Goal: Information Seeking & Learning: Learn about a topic

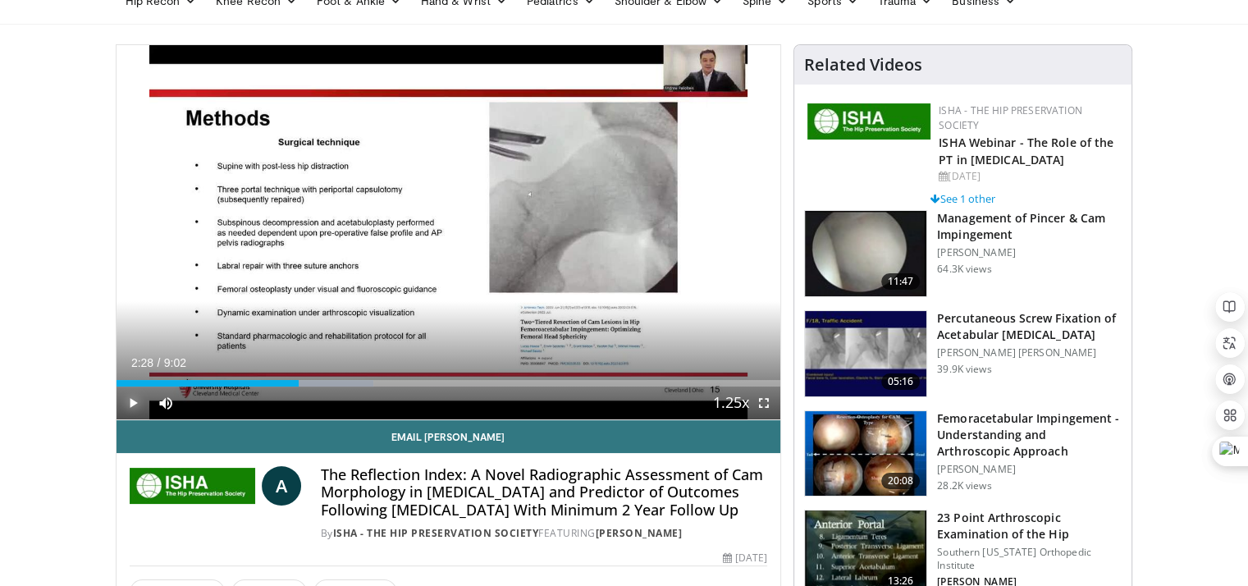
click at [129, 406] on span "Video Player" at bounding box center [133, 402] width 33 height 33
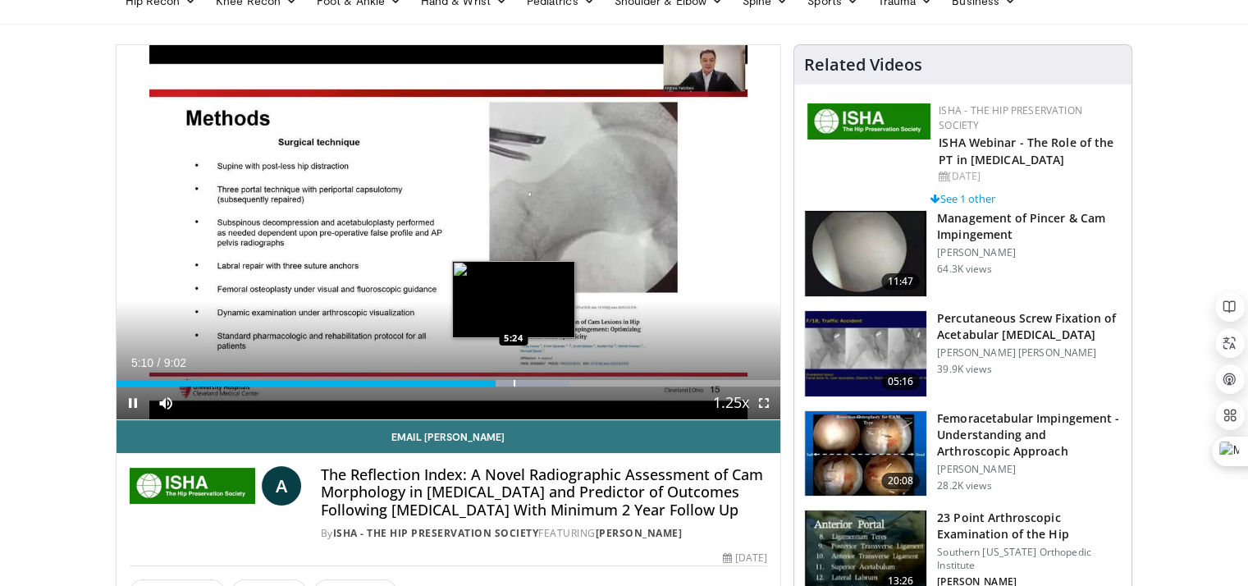
click at [514, 380] on div "Progress Bar" at bounding box center [515, 383] width 2 height 7
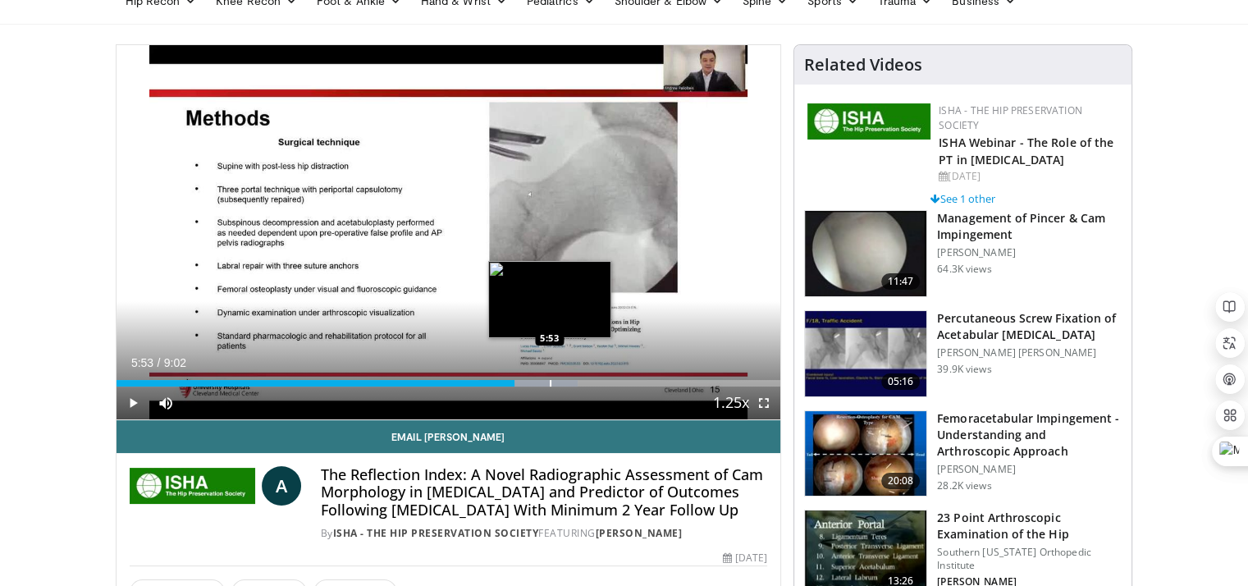
click at [549, 377] on div "Loaded : 69.47% 5:25 5:53" at bounding box center [449, 379] width 665 height 16
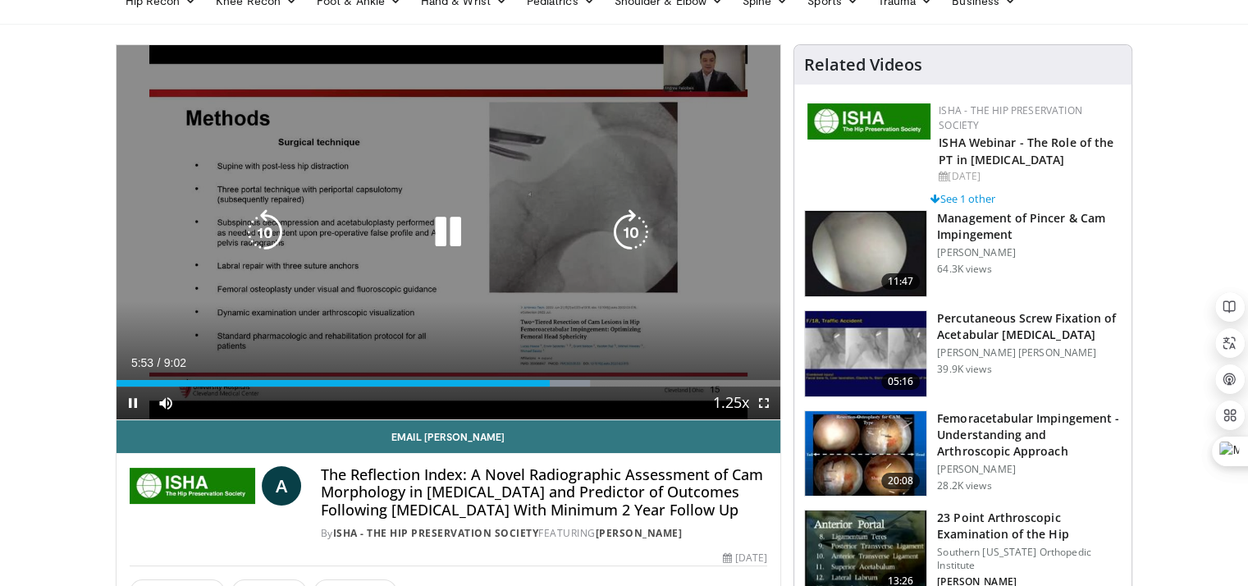
click at [569, 377] on div "Loaded : 71.30% 5:54 5:53" at bounding box center [449, 379] width 665 height 16
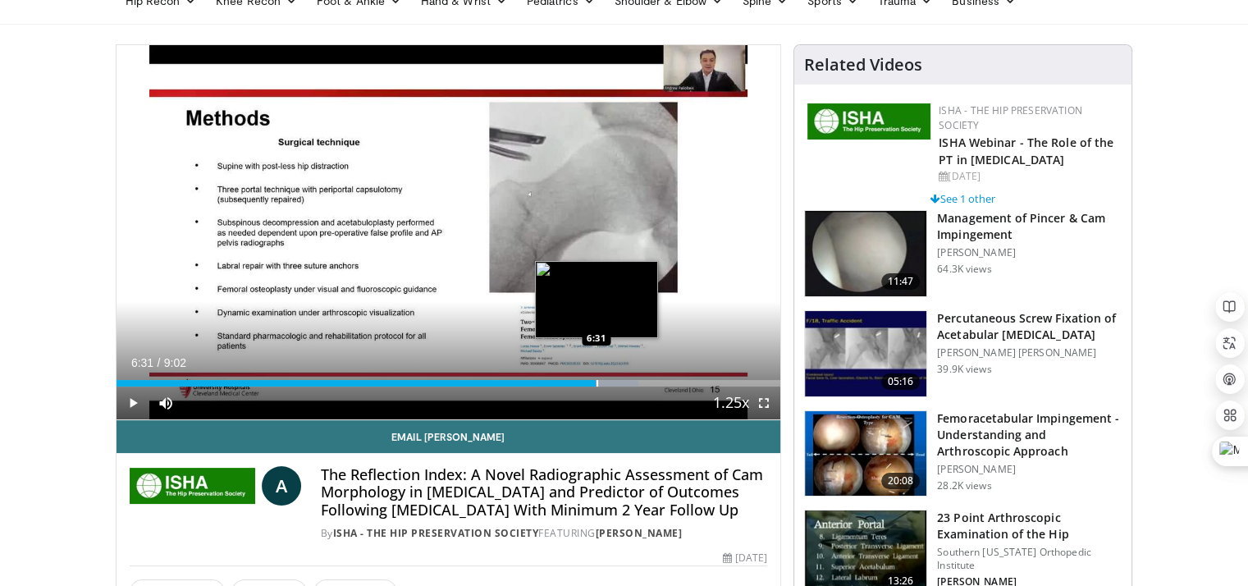
click at [595, 382] on div "Loaded : 78.61% 6:30 6:31" at bounding box center [449, 383] width 665 height 7
click at [622, 381] on div "Progress Bar" at bounding box center [623, 383] width 2 height 7
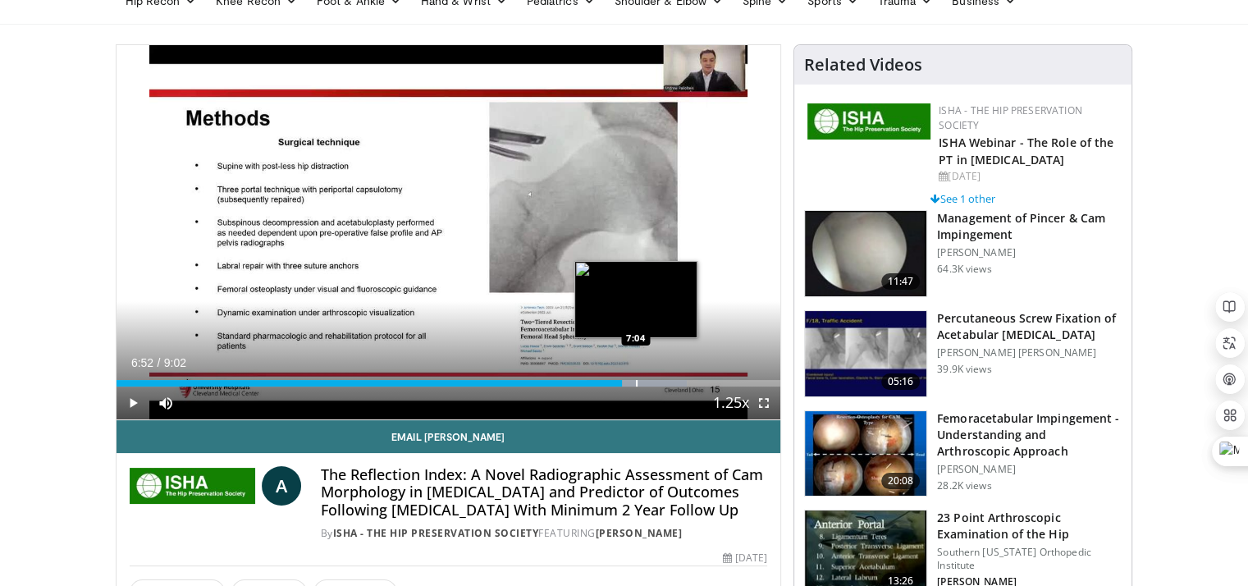
click at [636, 381] on div "Progress Bar" at bounding box center [637, 383] width 2 height 7
click at [656, 381] on div "Progress Bar" at bounding box center [657, 383] width 2 height 7
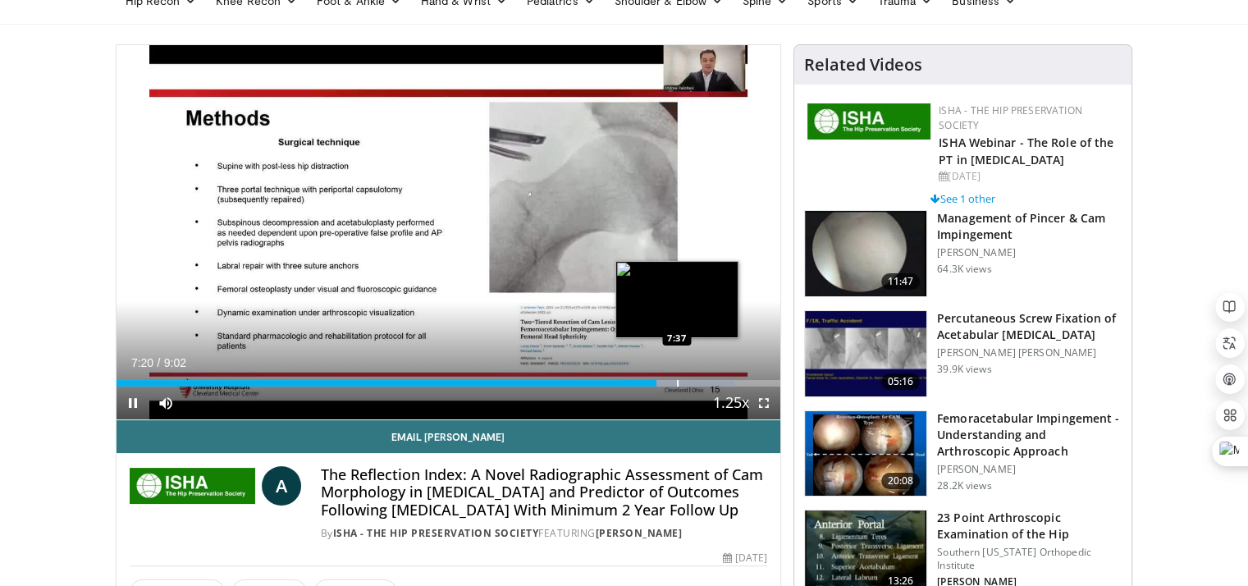
click at [677, 381] on div "Progress Bar" at bounding box center [678, 383] width 2 height 7
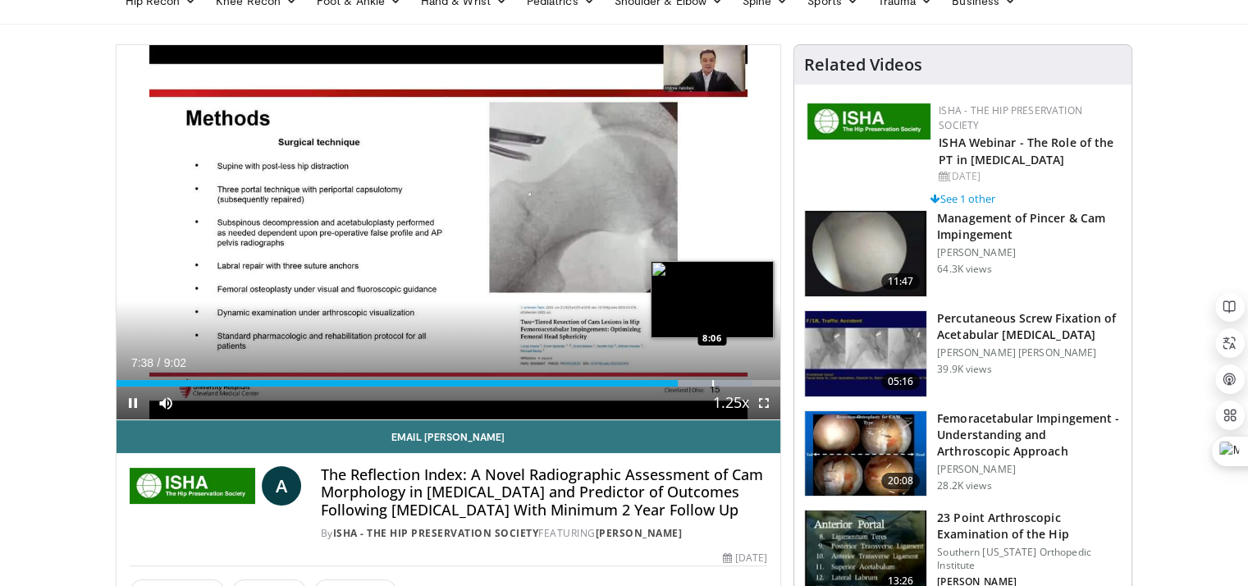
click at [712, 384] on div "Progress Bar" at bounding box center [713, 383] width 2 height 7
click at [744, 385] on div "Progress Bar" at bounding box center [745, 383] width 2 height 7
click at [748, 382] on div "Loaded : 100.00% 8:36 8:36" at bounding box center [449, 383] width 665 height 7
click at [725, 382] on div "Progress Bar" at bounding box center [726, 383] width 2 height 7
click at [710, 385] on div "8:18" at bounding box center [422, 383] width 611 height 7
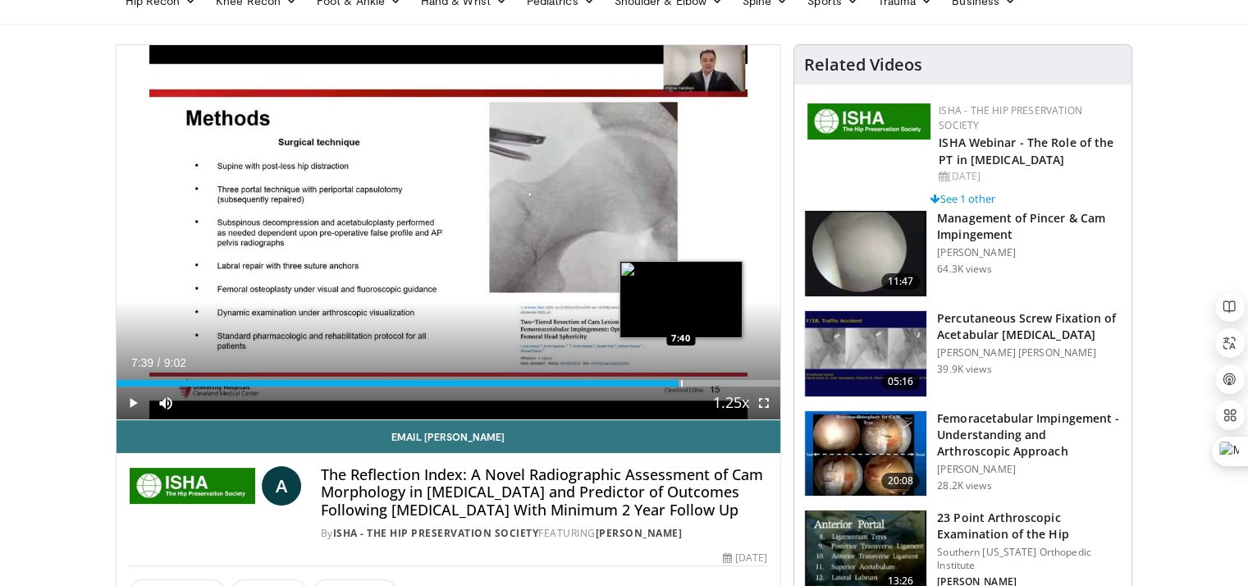
click at [679, 382] on div "7:39" at bounding box center [398, 383] width 563 height 7
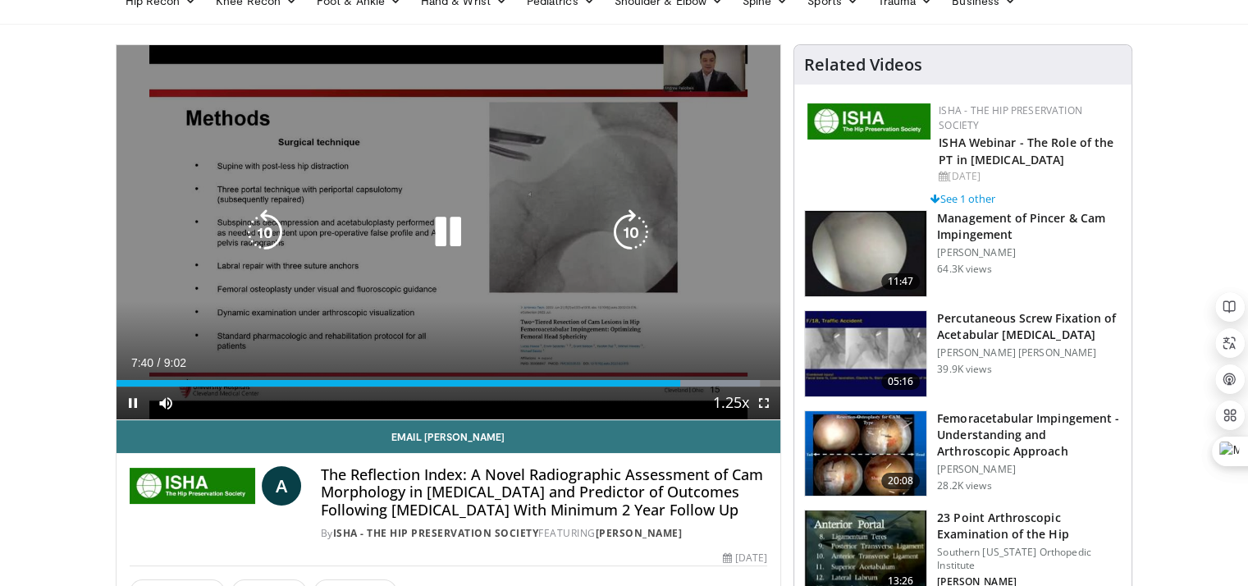
click at [661, 381] on div "Loaded : 96.89% 7:40 7:27" at bounding box center [449, 383] width 665 height 7
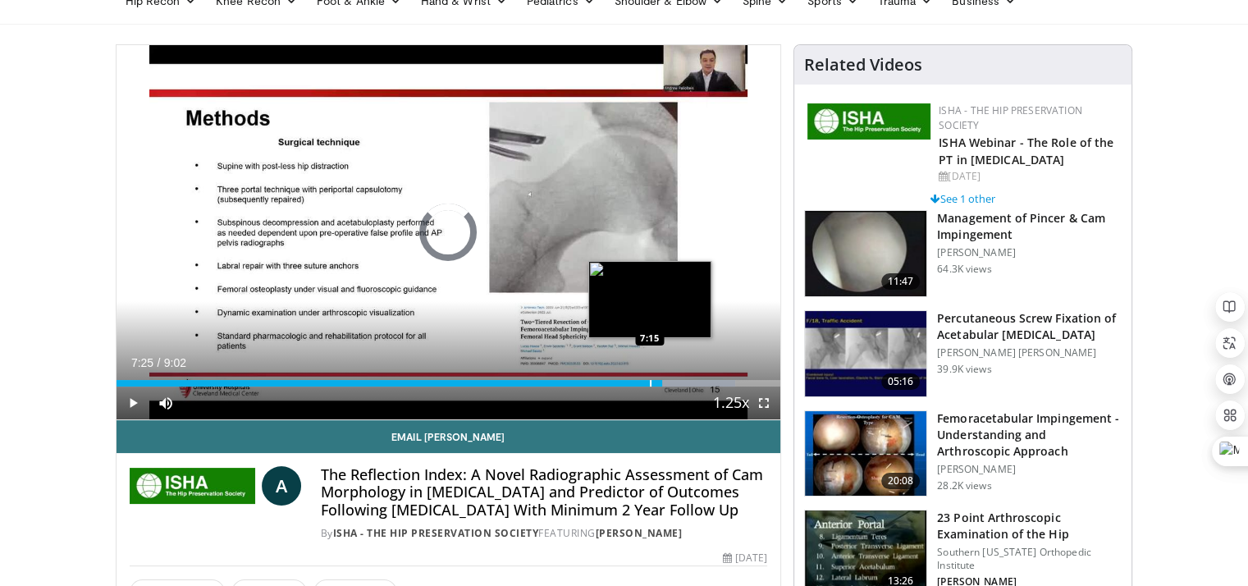
click at [648, 381] on div "7:25" at bounding box center [390, 383] width 546 height 7
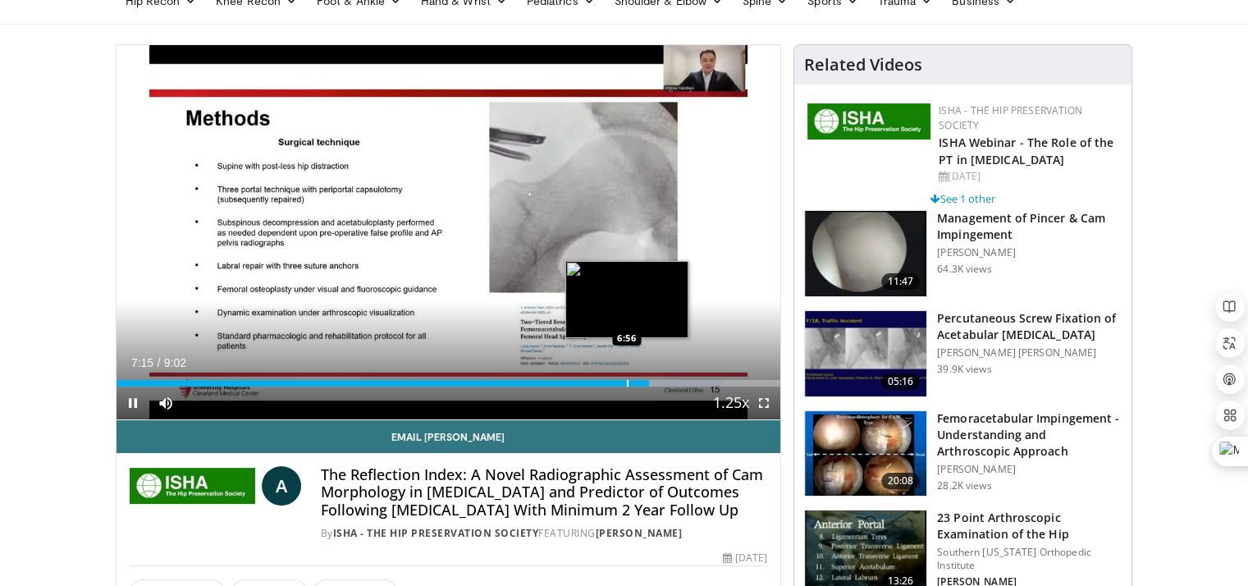
click at [627, 381] on div "Progress Bar" at bounding box center [628, 383] width 2 height 7
click at [619, 380] on div "Progress Bar" at bounding box center [620, 383] width 2 height 7
click at [622, 382] on div "Progress Bar" at bounding box center [623, 383] width 2 height 7
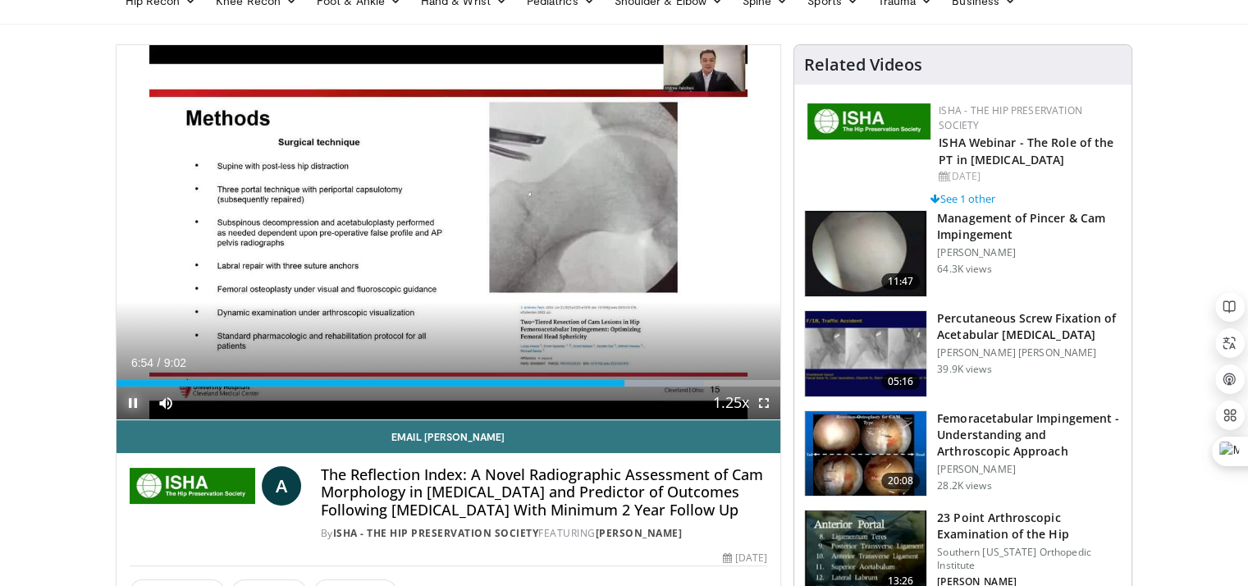
click at [130, 400] on span "Video Player" at bounding box center [133, 402] width 33 height 33
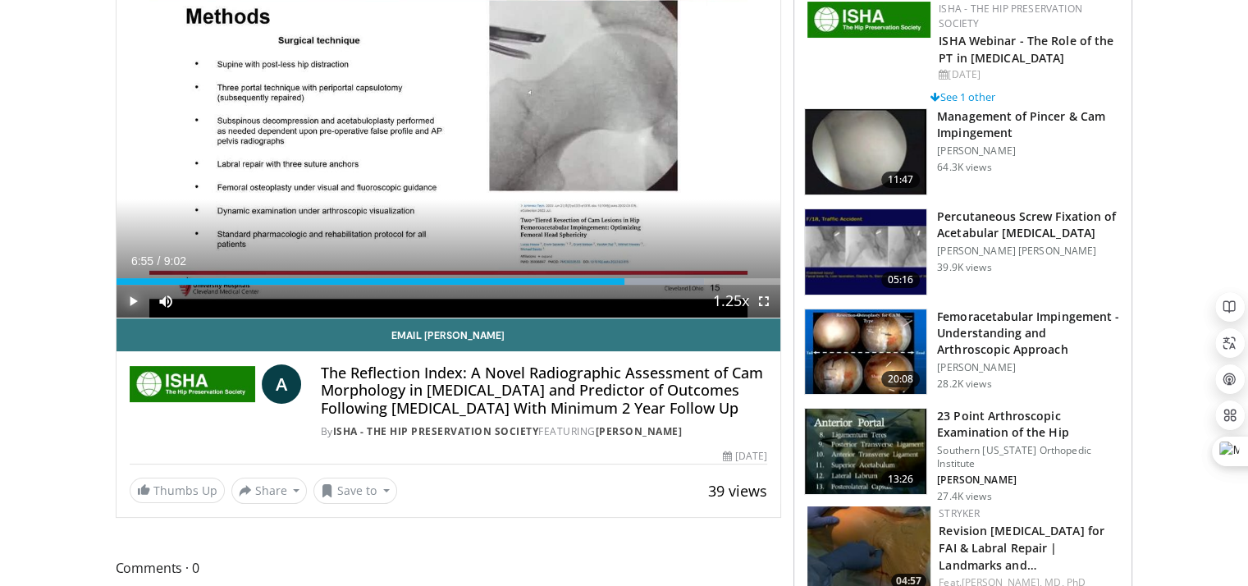
scroll to position [410, 0]
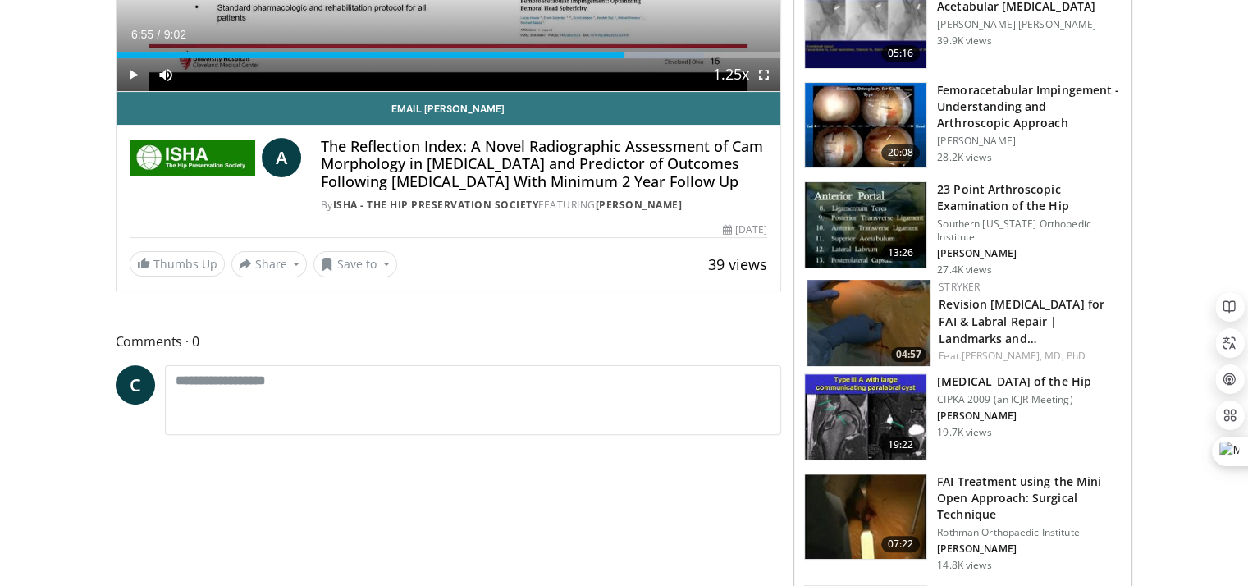
click at [1064, 486] on h3 "FAI Treatment using the Mini Open Approach: Surgical Technique" at bounding box center [1029, 497] width 185 height 49
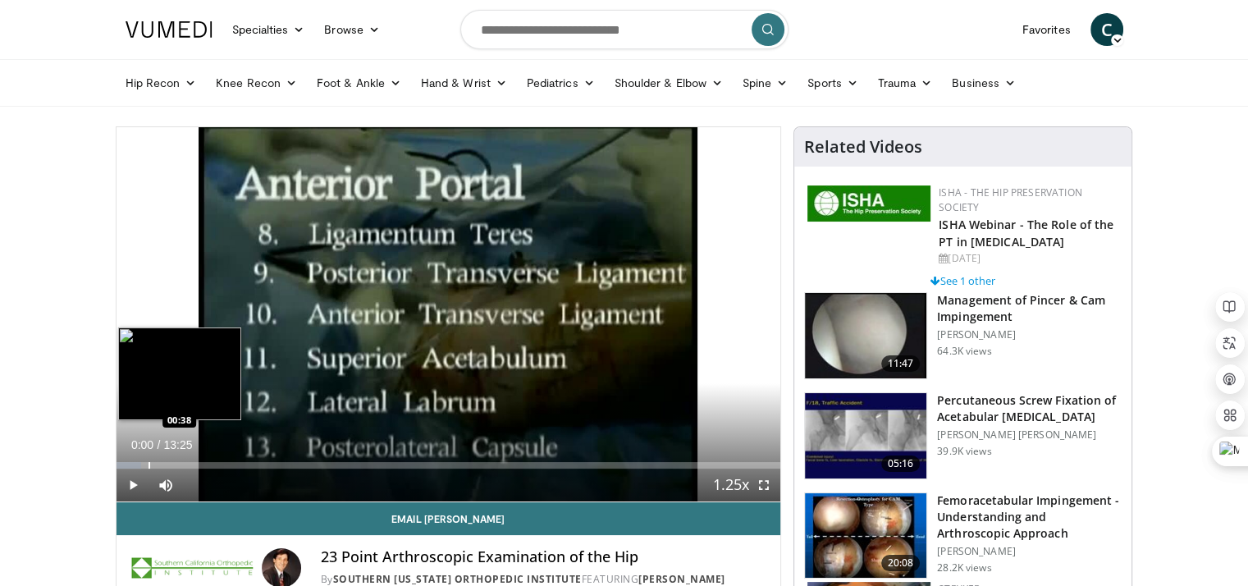
click at [149, 462] on div "Progress Bar" at bounding box center [150, 465] width 2 height 7
click at [193, 460] on div "Loaded : 0.00% 00:38 01:31" at bounding box center [449, 461] width 665 height 16
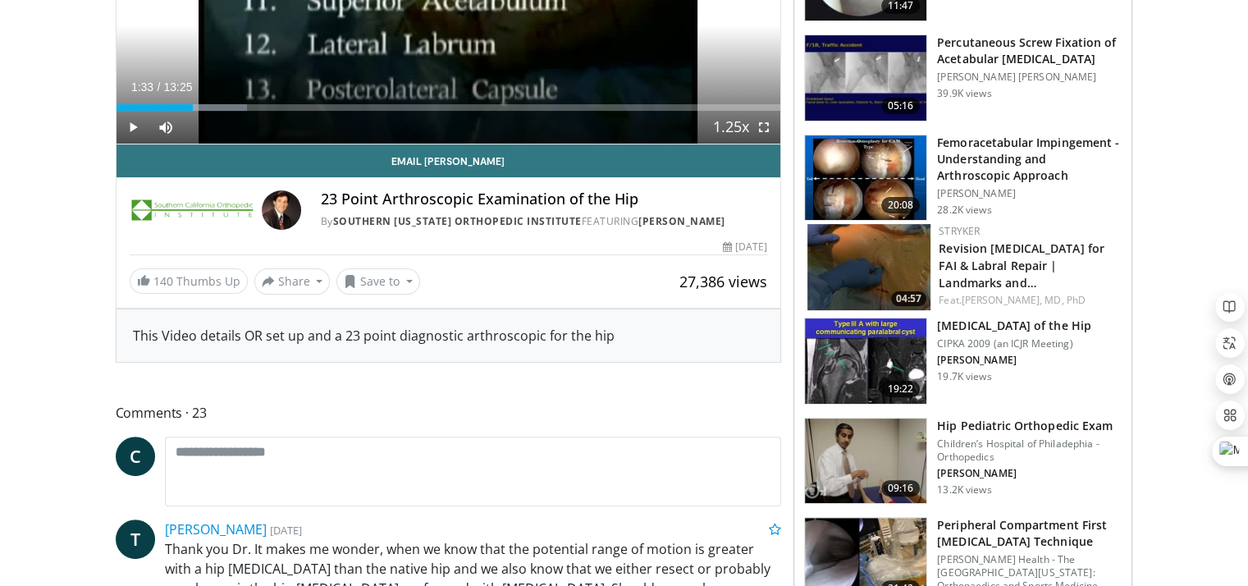
scroll to position [328, 0]
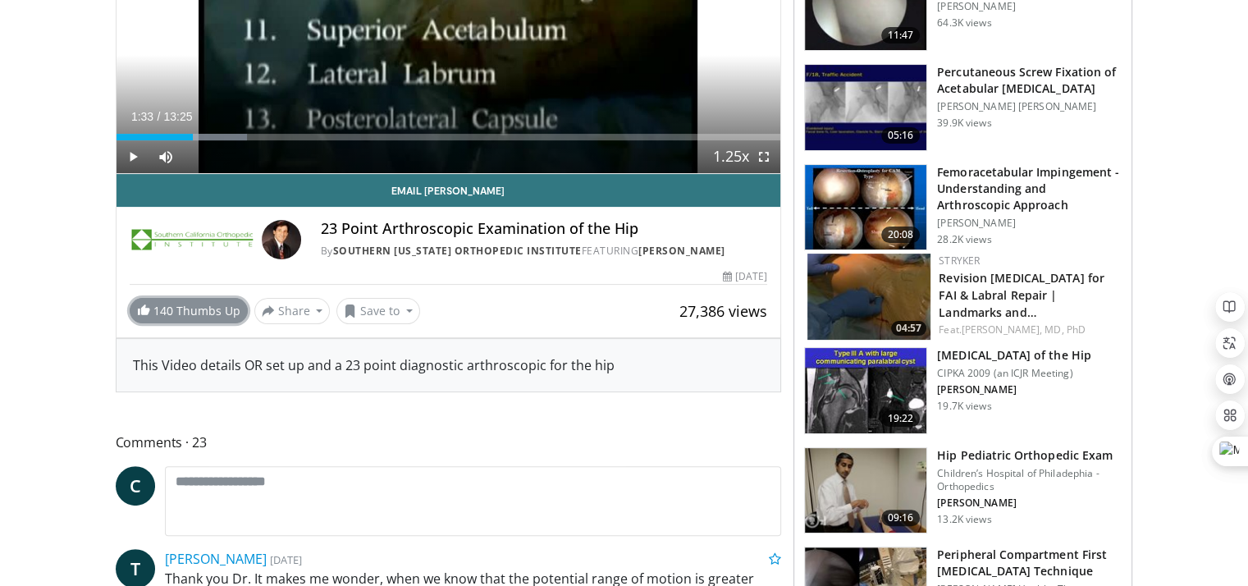
click at [186, 316] on link "140 Thumbs Up" at bounding box center [189, 310] width 118 height 25
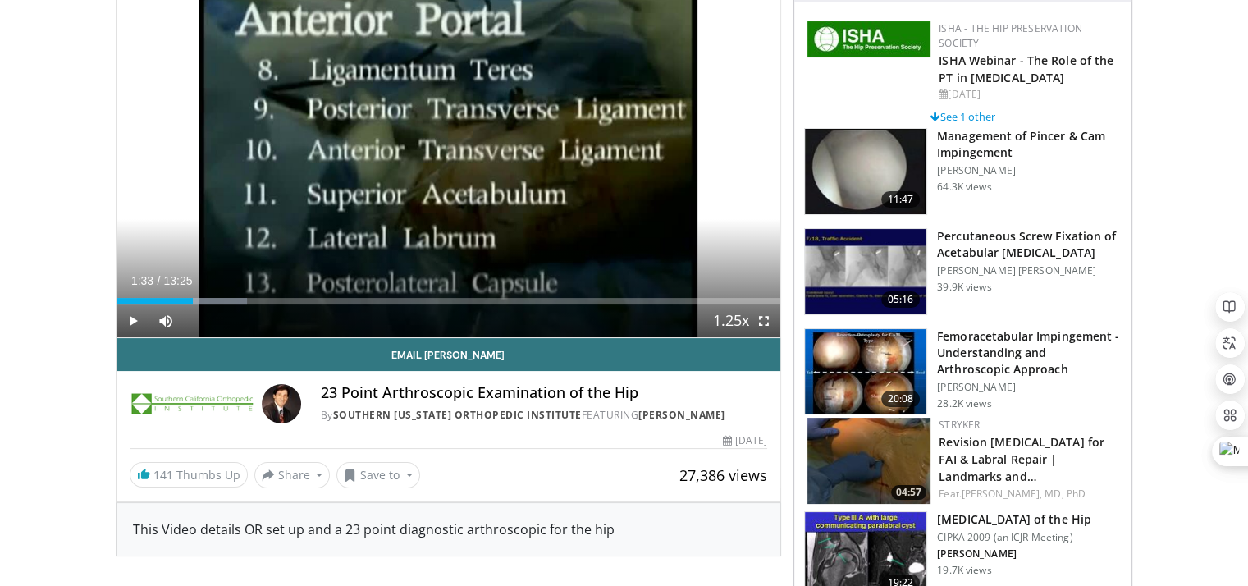
scroll to position [164, 0]
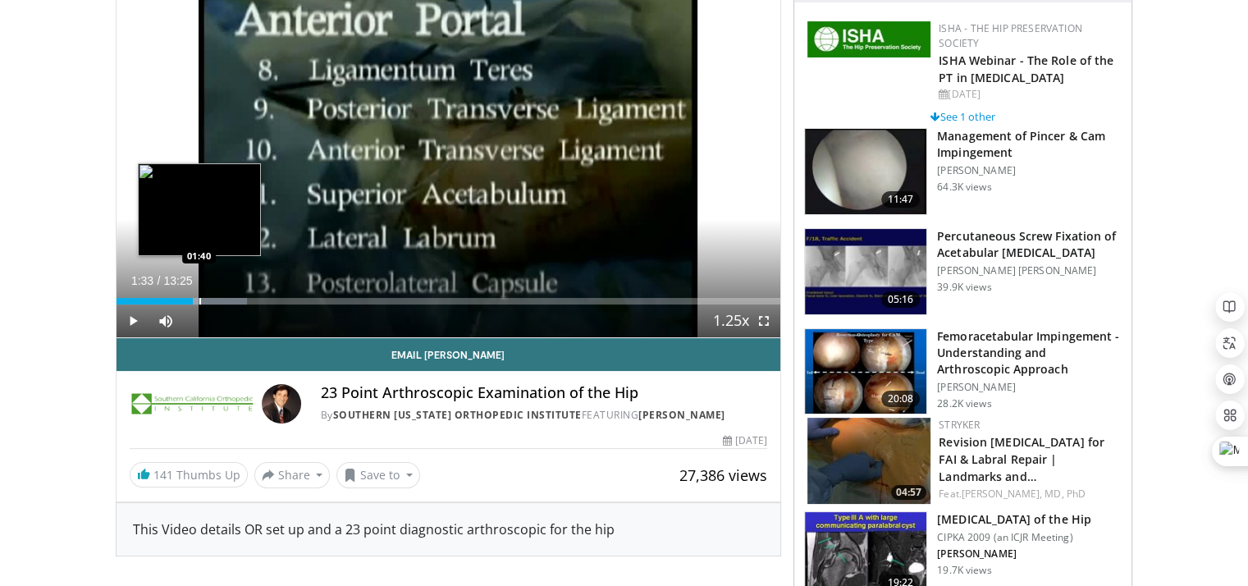
click at [200, 299] on div "Loaded : 19.70% 01:33 01:40" at bounding box center [449, 301] width 665 height 7
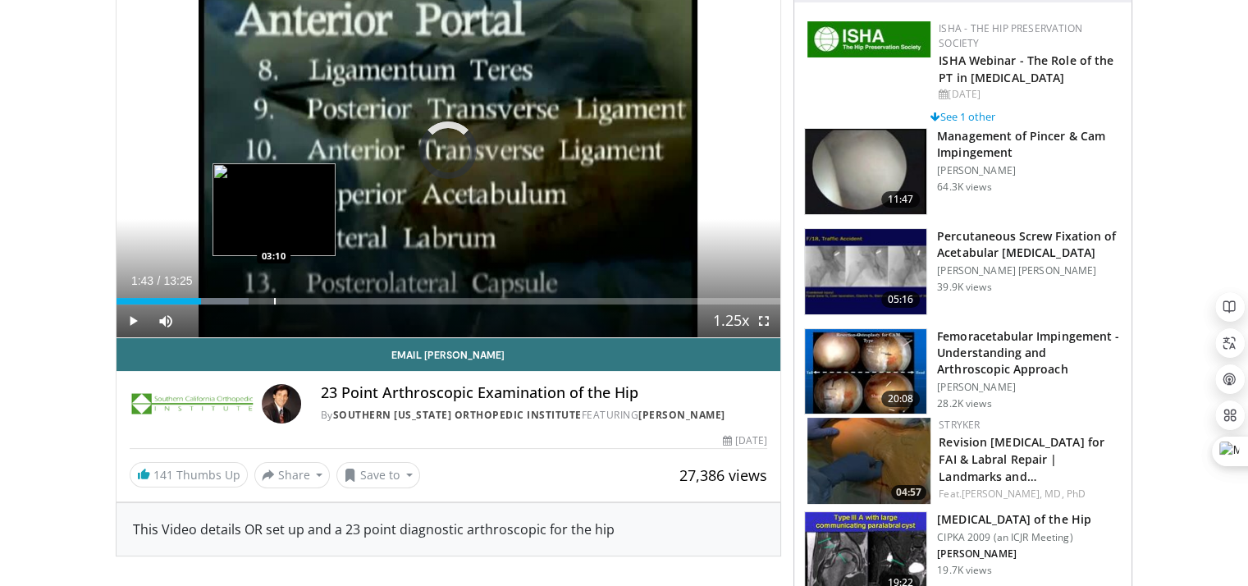
click at [274, 301] on div "Progress Bar" at bounding box center [275, 301] width 2 height 7
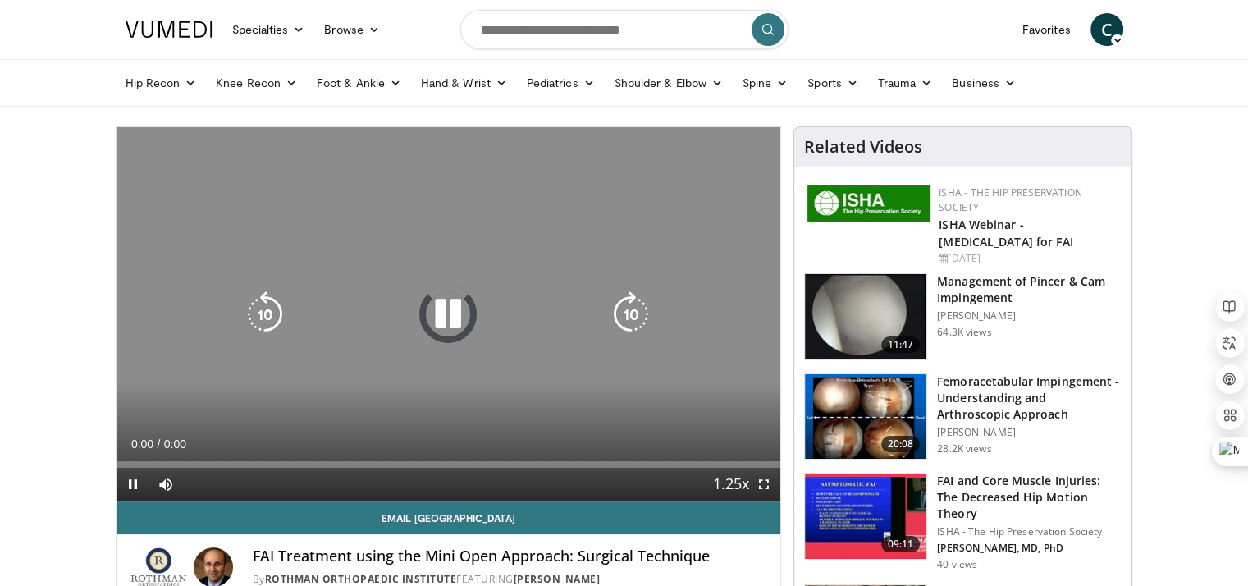
scroll to position [82, 0]
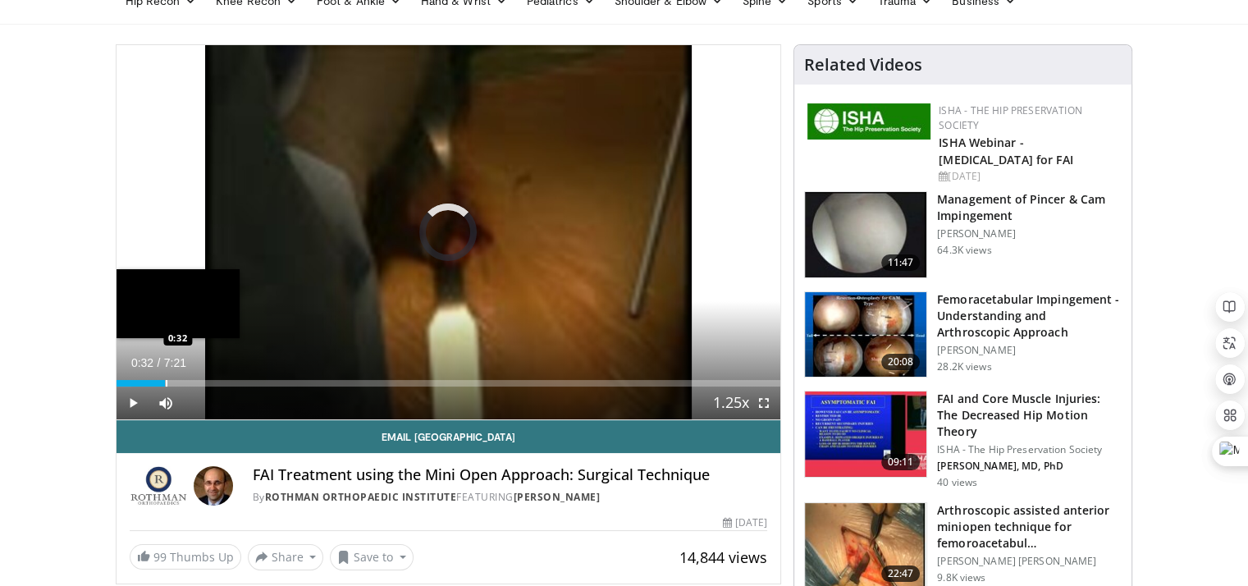
click at [166, 380] on div "Progress Bar" at bounding box center [167, 383] width 2 height 7
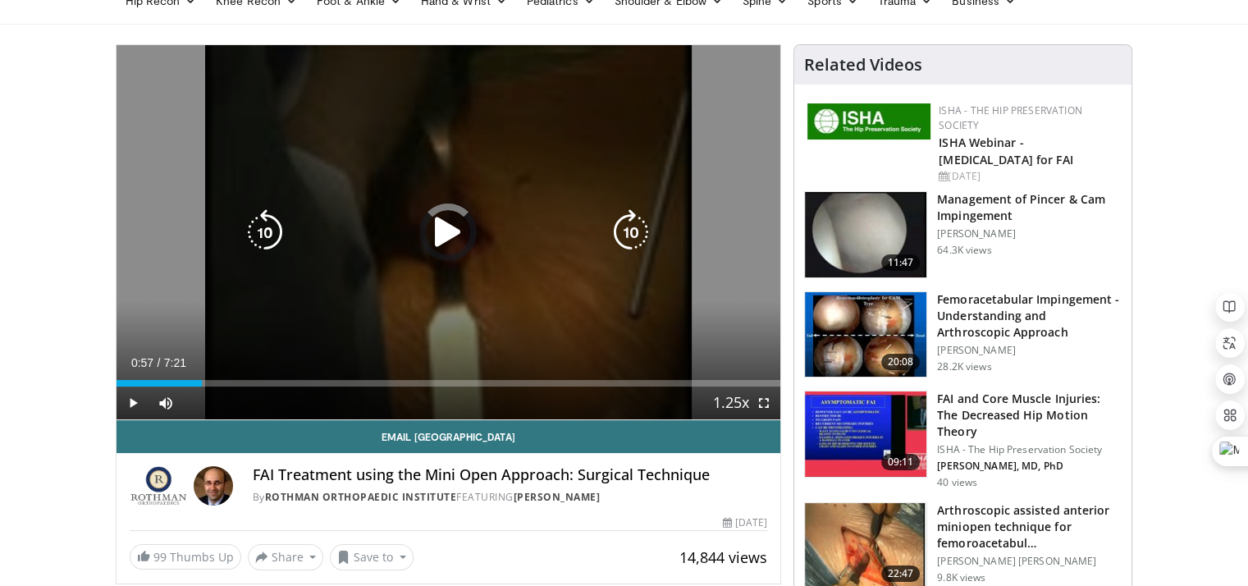
click at [202, 383] on div "Loaded : 0.00% 0:57 0:34" at bounding box center [449, 383] width 665 height 7
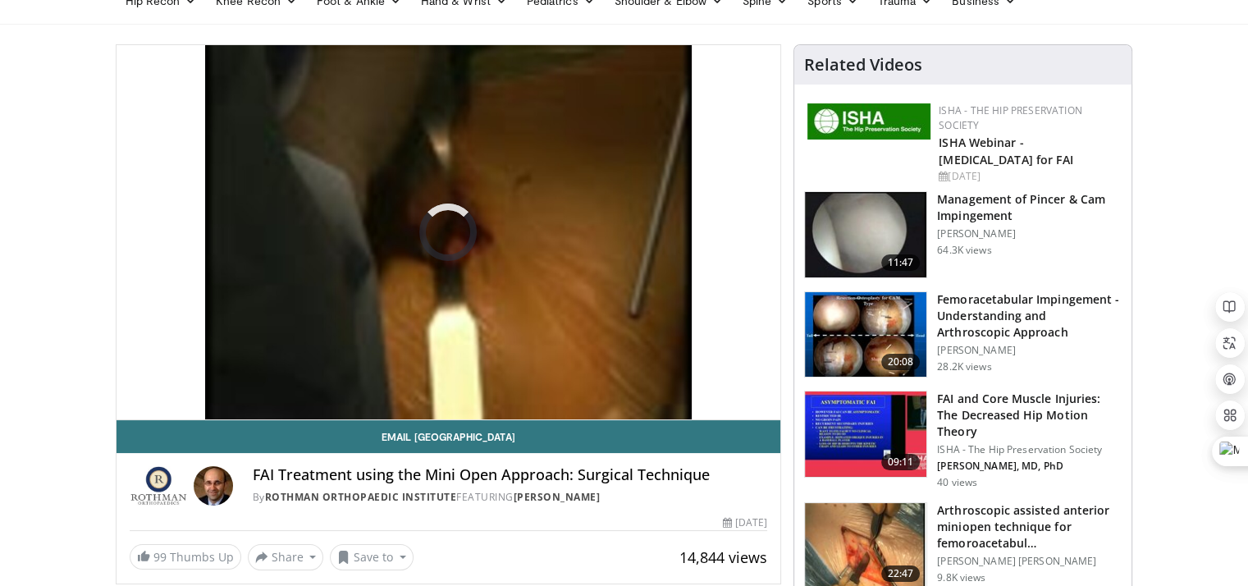
click at [245, 385] on div "10 seconds Tap to unmute" at bounding box center [449, 232] width 665 height 374
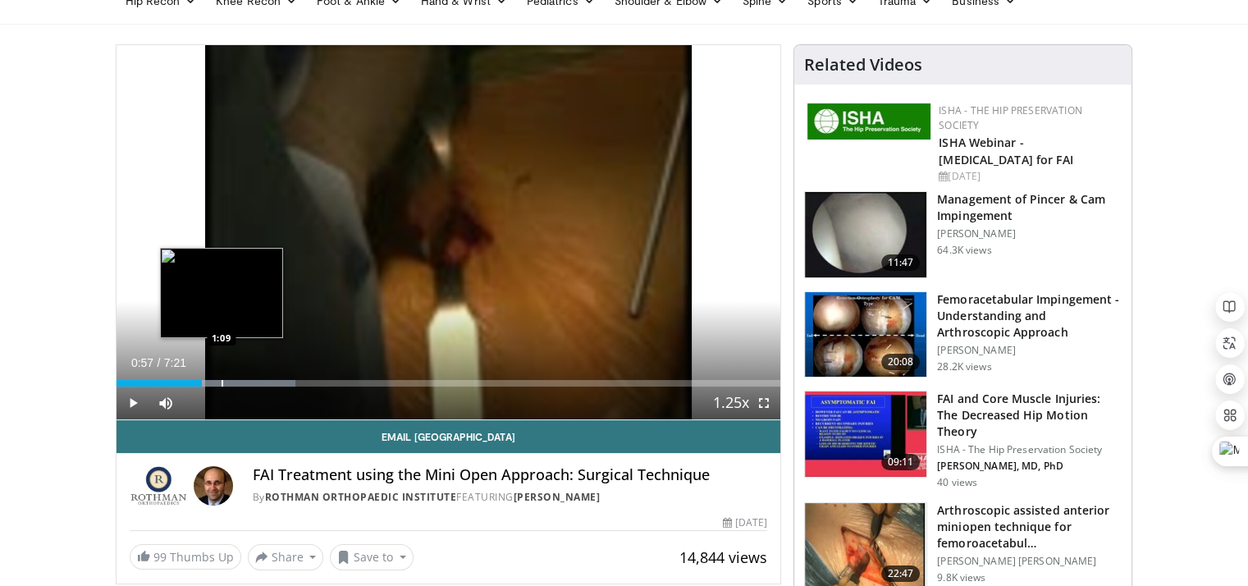
click at [223, 382] on div "Progress Bar" at bounding box center [223, 383] width 2 height 7
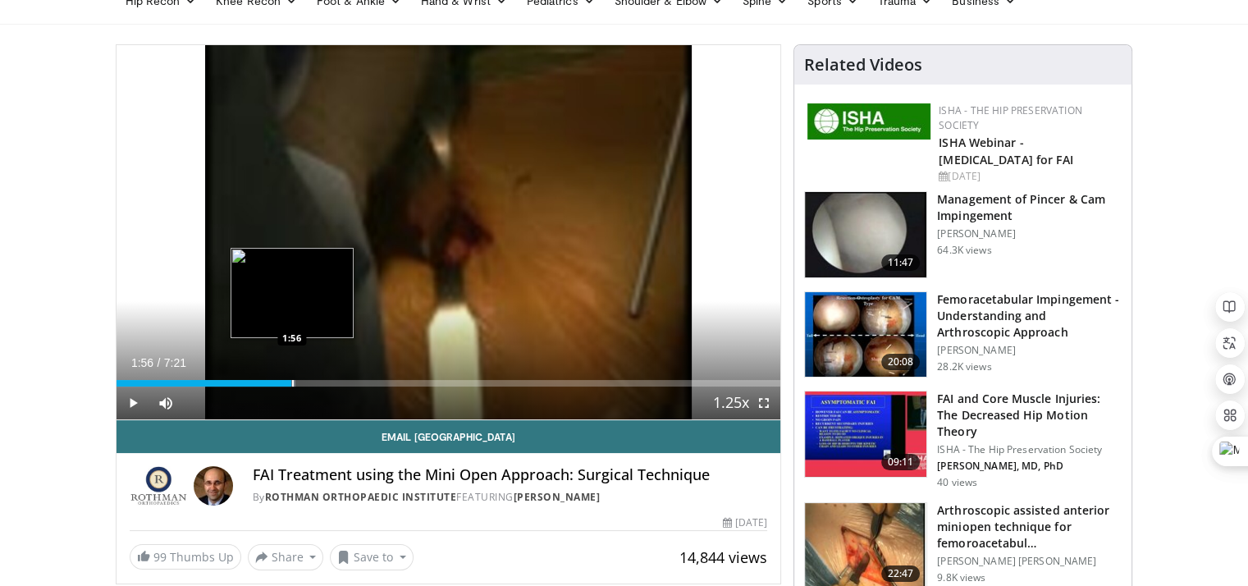
click at [292, 383] on div "Progress Bar" at bounding box center [293, 383] width 2 height 7
click at [331, 385] on div "Progress Bar" at bounding box center [332, 383] width 2 height 7
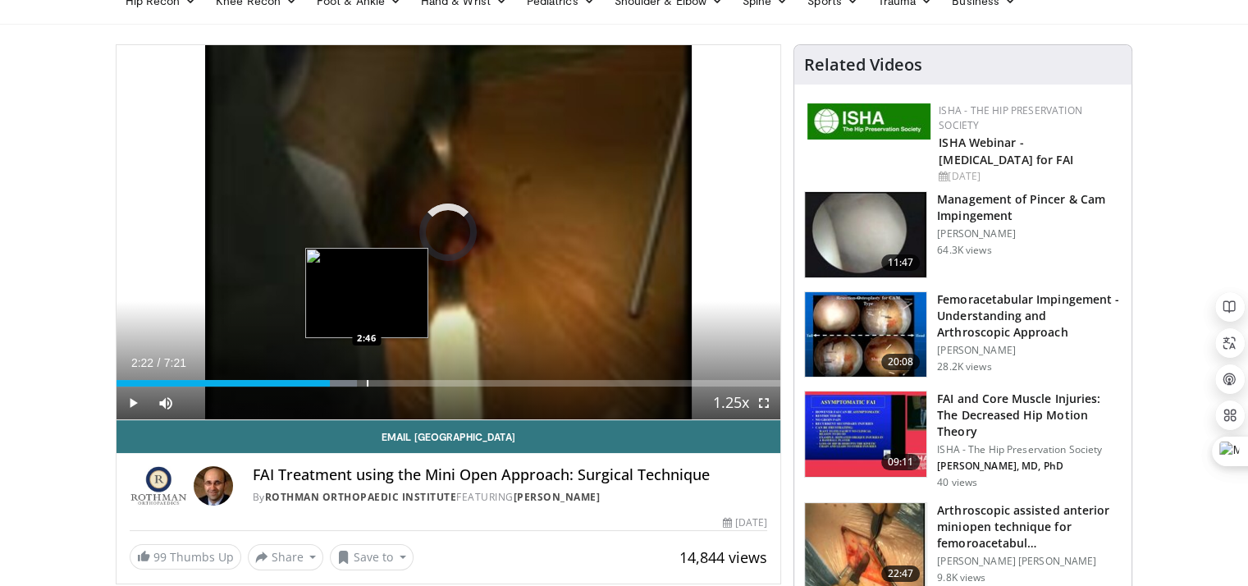
click at [367, 384] on div "Progress Bar" at bounding box center [368, 383] width 2 height 7
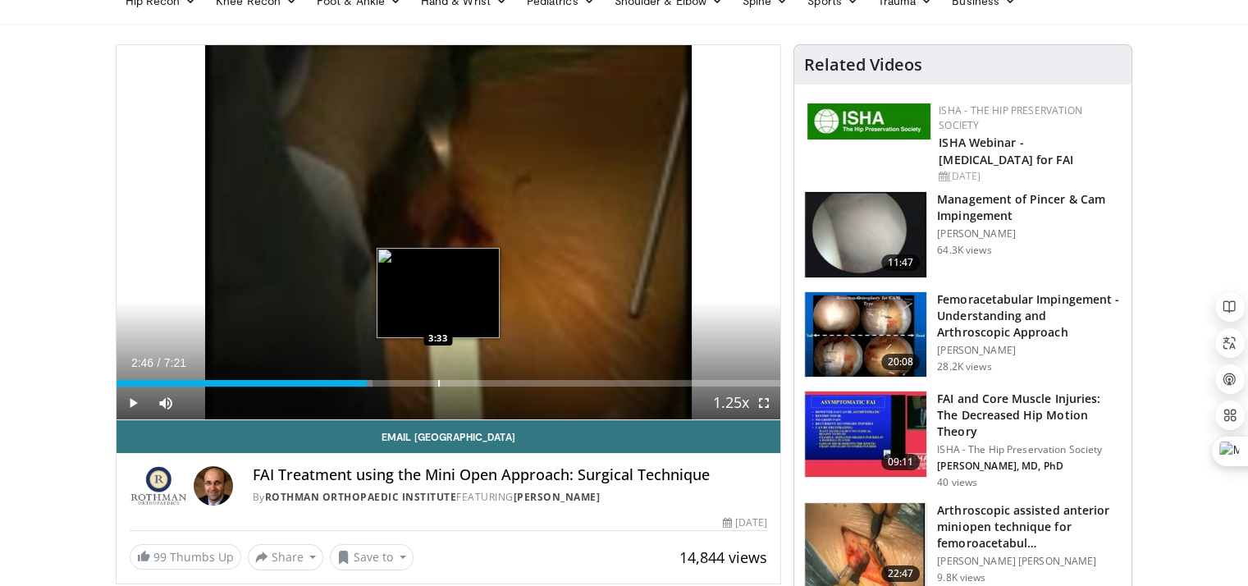
click at [438, 382] on div "Progress Bar" at bounding box center [439, 383] width 2 height 7
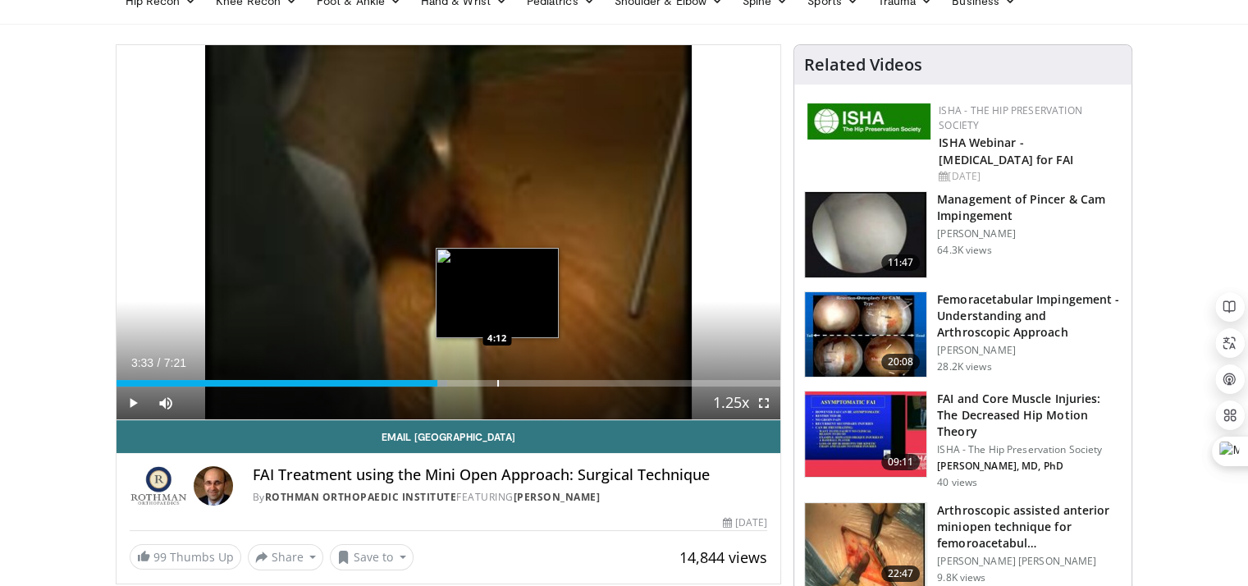
click at [497, 382] on div "Progress Bar" at bounding box center [498, 383] width 2 height 7
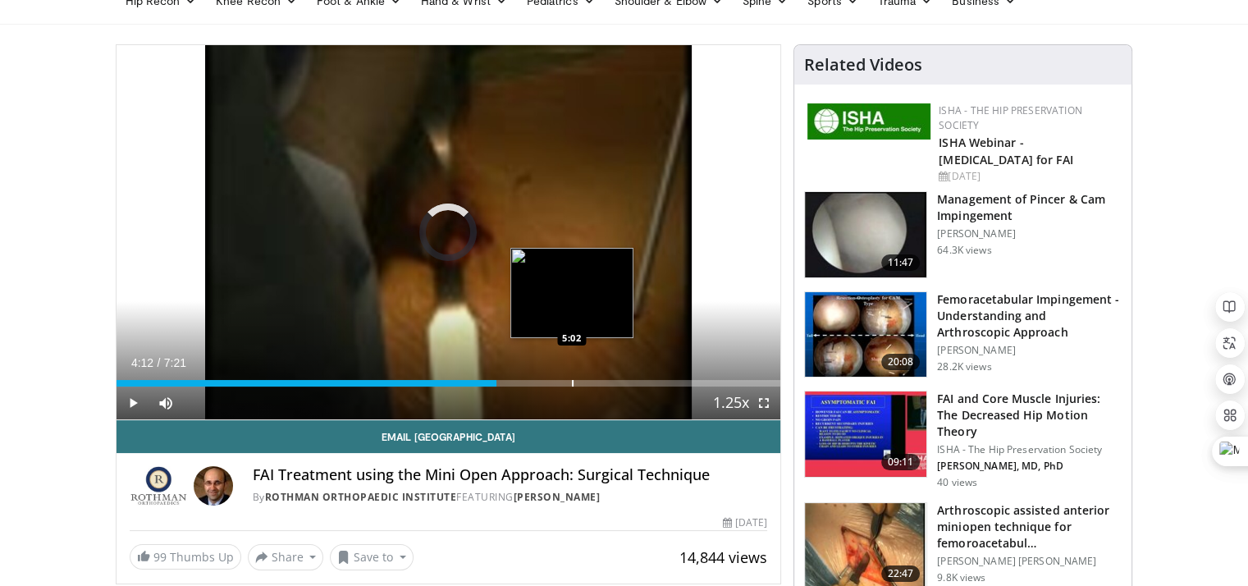
click at [573, 380] on div "Loaded : 0.00% 4:12 5:02" at bounding box center [449, 383] width 665 height 7
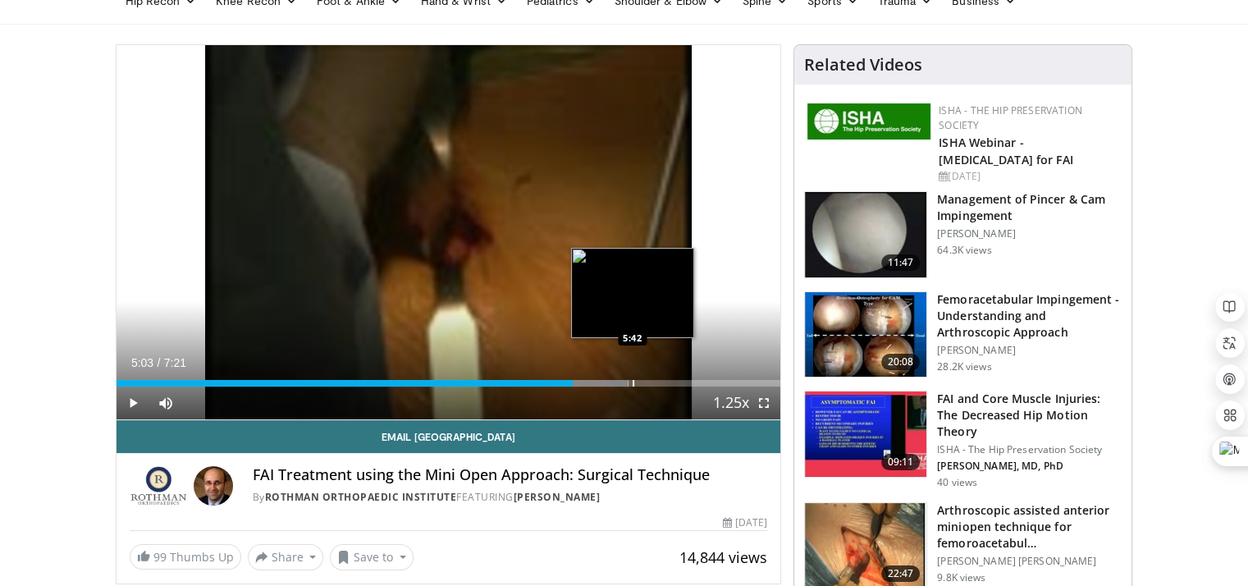
click at [633, 384] on div "Progress Bar" at bounding box center [634, 383] width 2 height 7
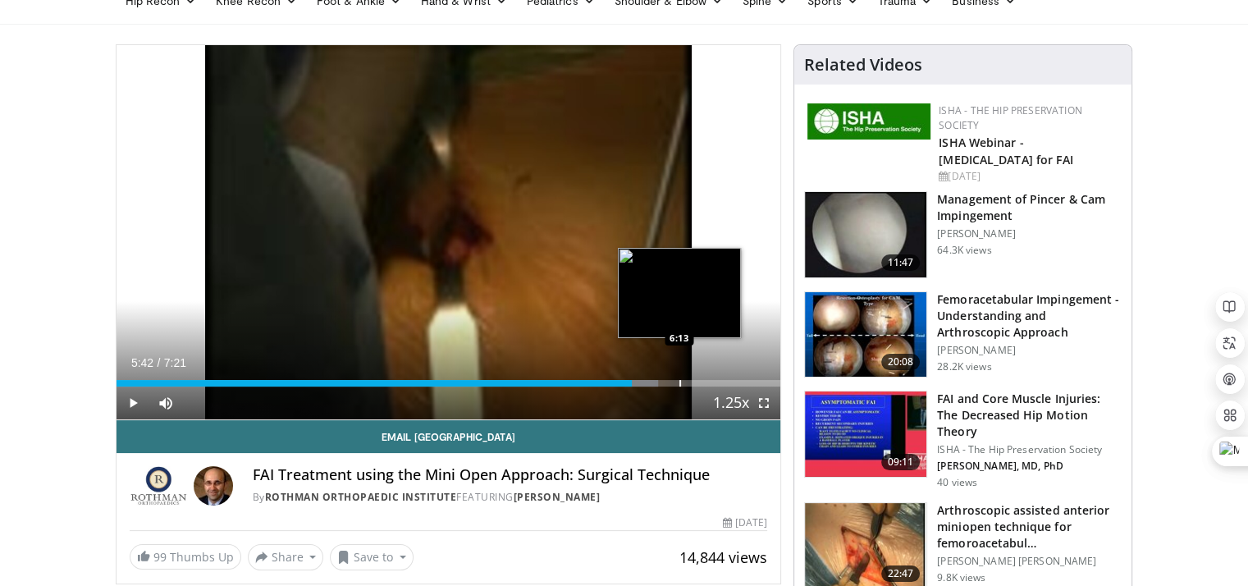
click at [679, 371] on div "Loaded : 81.61% 5:42 6:13" at bounding box center [449, 379] width 665 height 16
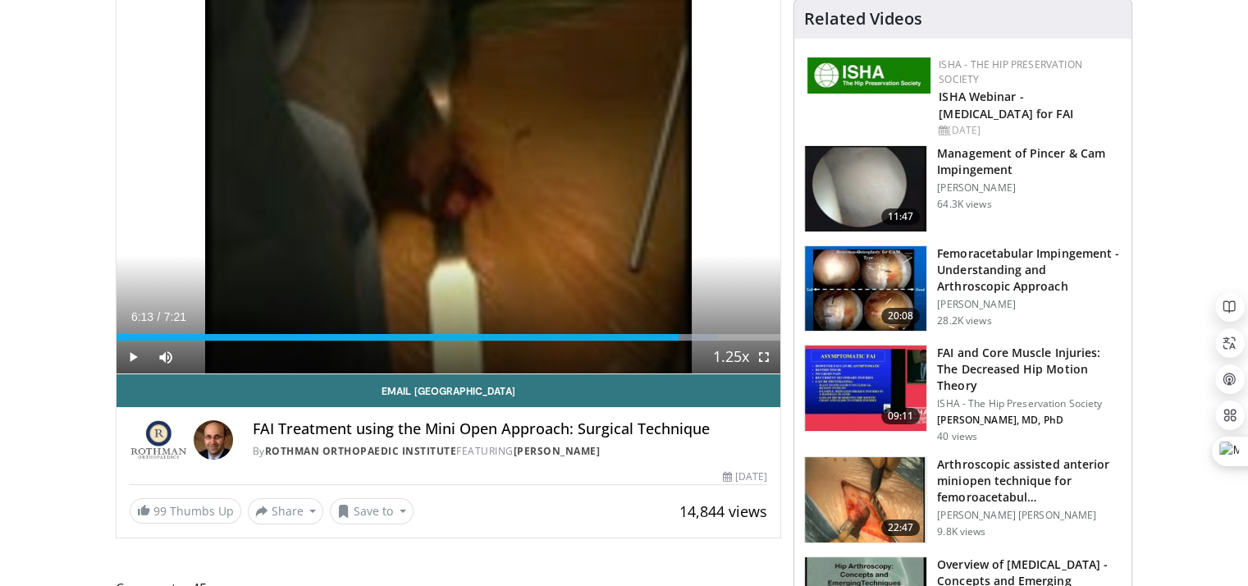
scroll to position [328, 0]
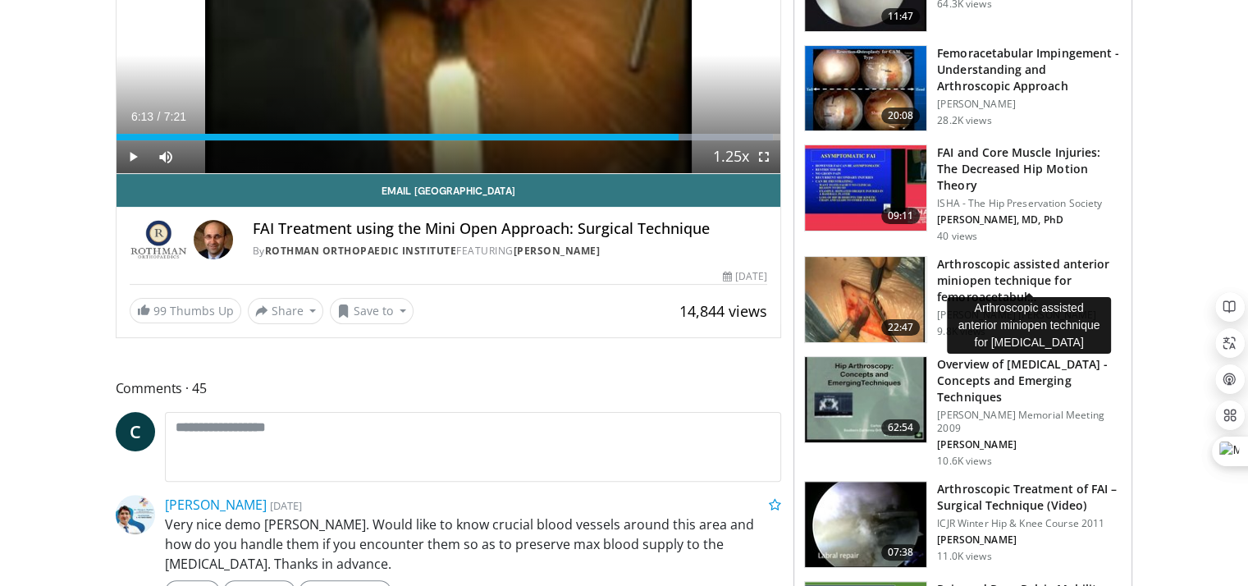
click at [1024, 266] on h3 "Arthroscopic assisted anterior miniopen technique for femoroacetabul…" at bounding box center [1029, 280] width 185 height 49
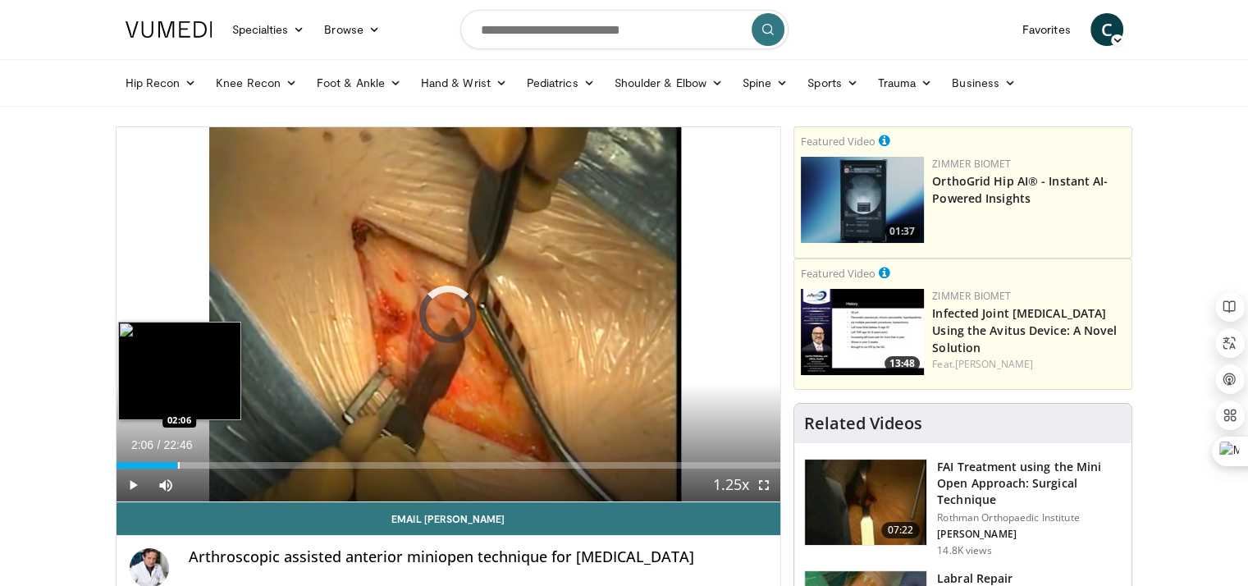
click at [178, 464] on div "Progress Bar" at bounding box center [179, 465] width 2 height 7
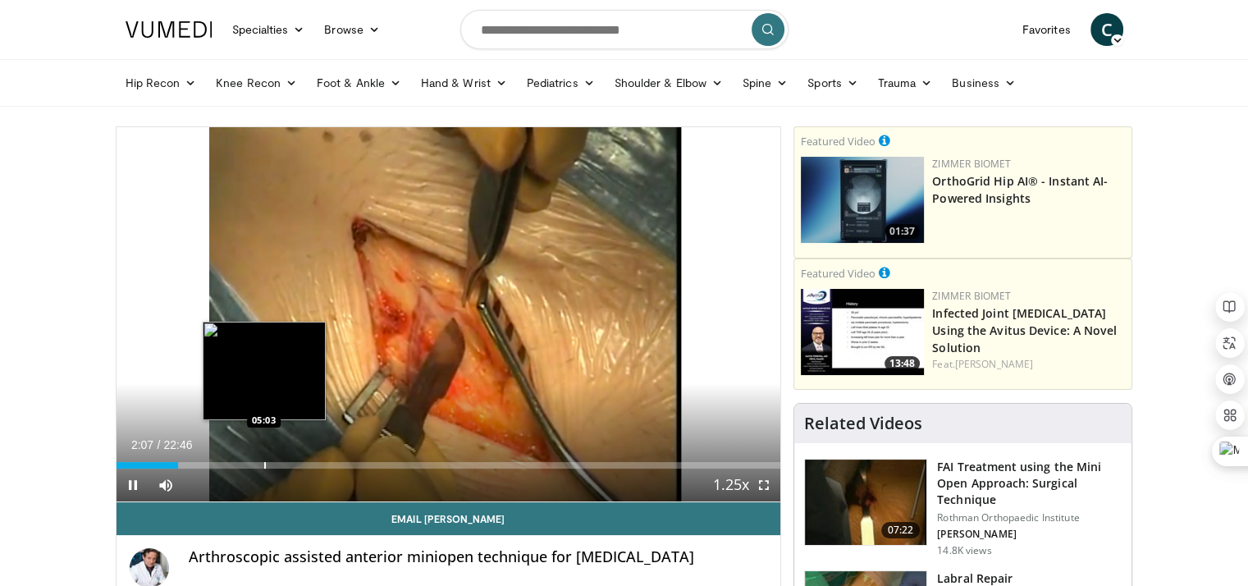
click at [263, 454] on div "Loaded : 9.51% 02:07 05:03" at bounding box center [449, 461] width 665 height 16
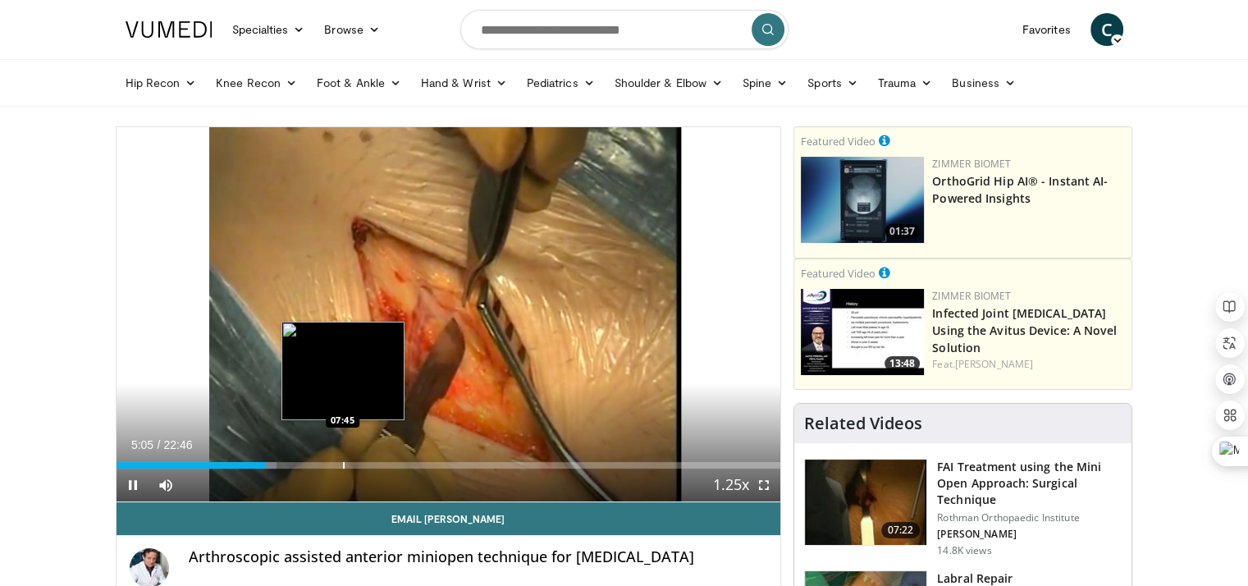
click at [343, 467] on div "Progress Bar" at bounding box center [344, 465] width 2 height 7
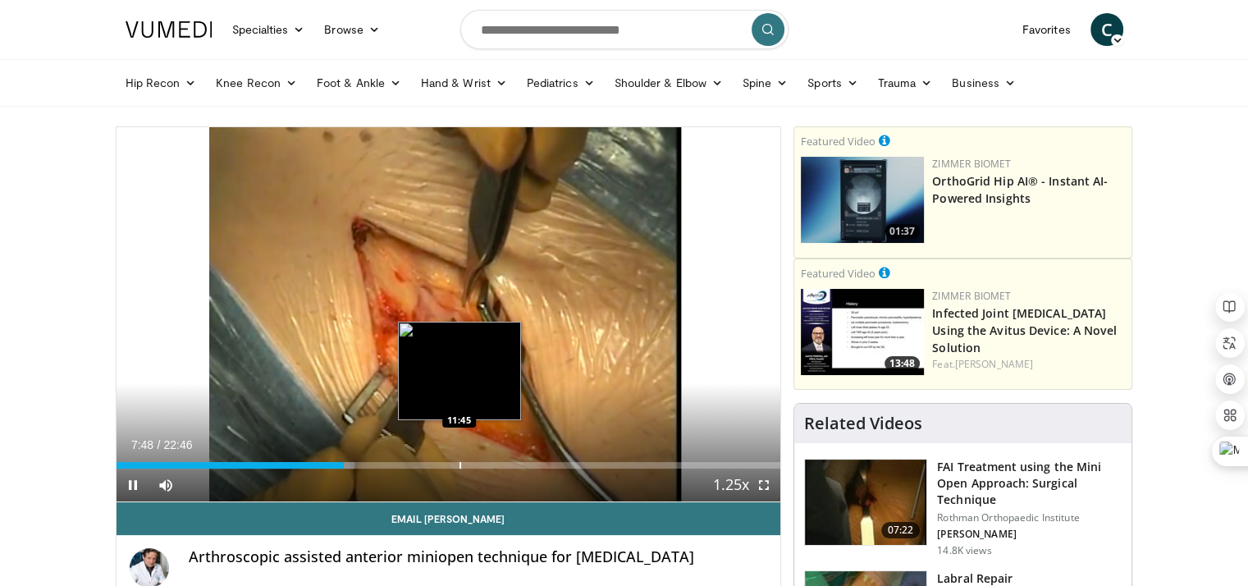
click at [458, 464] on div "Loaded : 35.86% 07:48 11:45" at bounding box center [449, 465] width 665 height 7
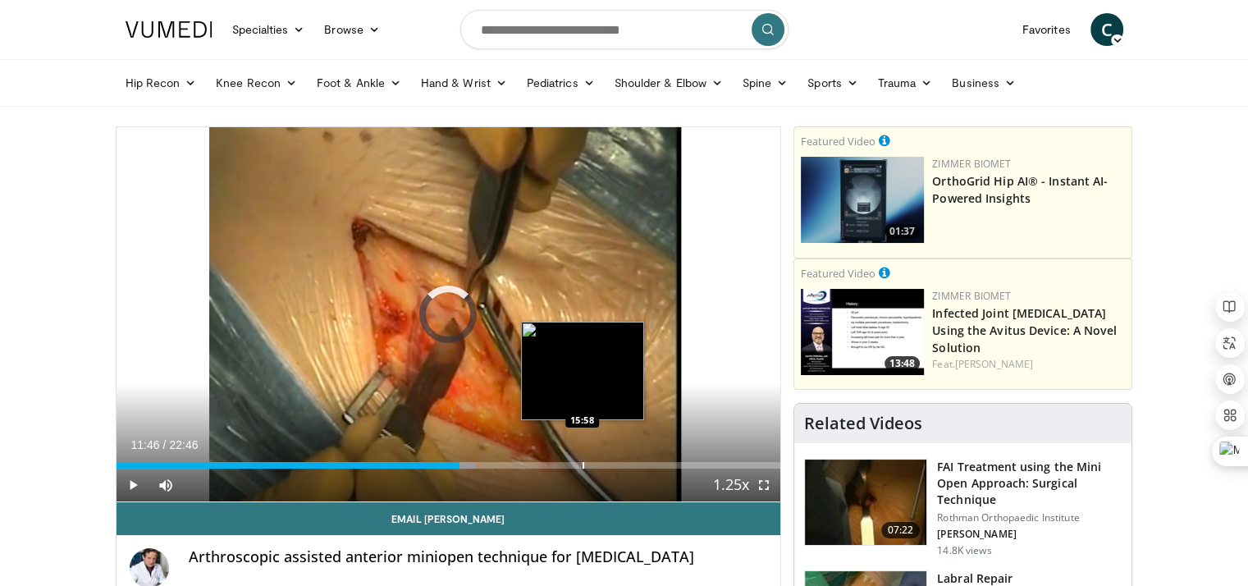
click at [583, 462] on div "Progress Bar" at bounding box center [584, 465] width 2 height 7
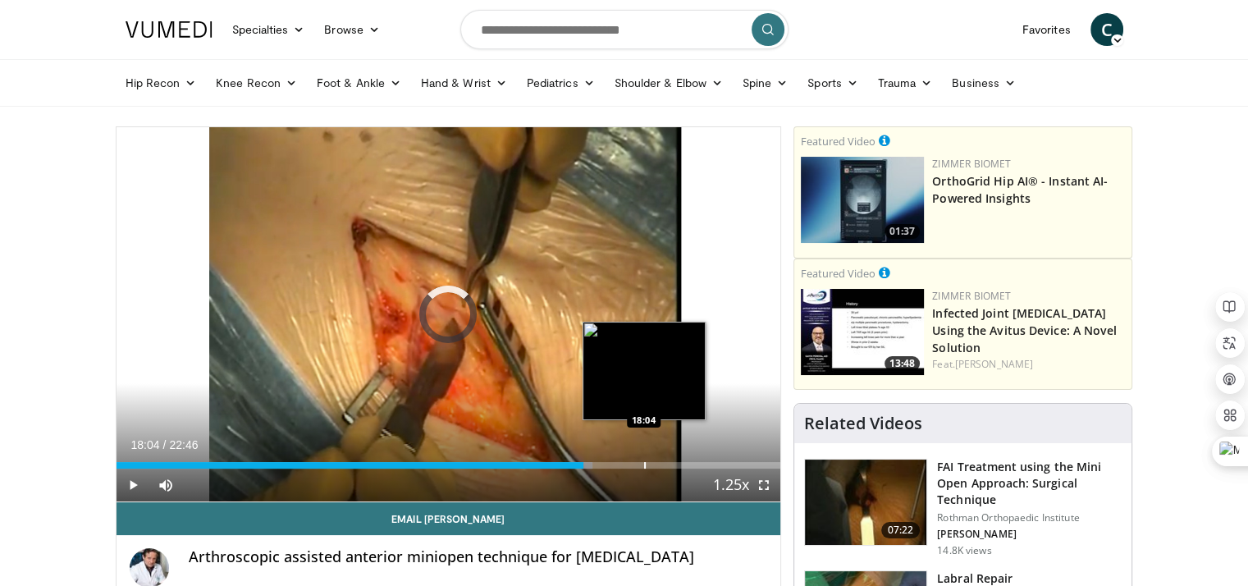
drag, startPoint x: 643, startPoint y: 456, endPoint x: 666, endPoint y: 463, distance: 23.9
click at [644, 456] on div "Loaded : 71.71% 16:00 18:04" at bounding box center [449, 461] width 665 height 16
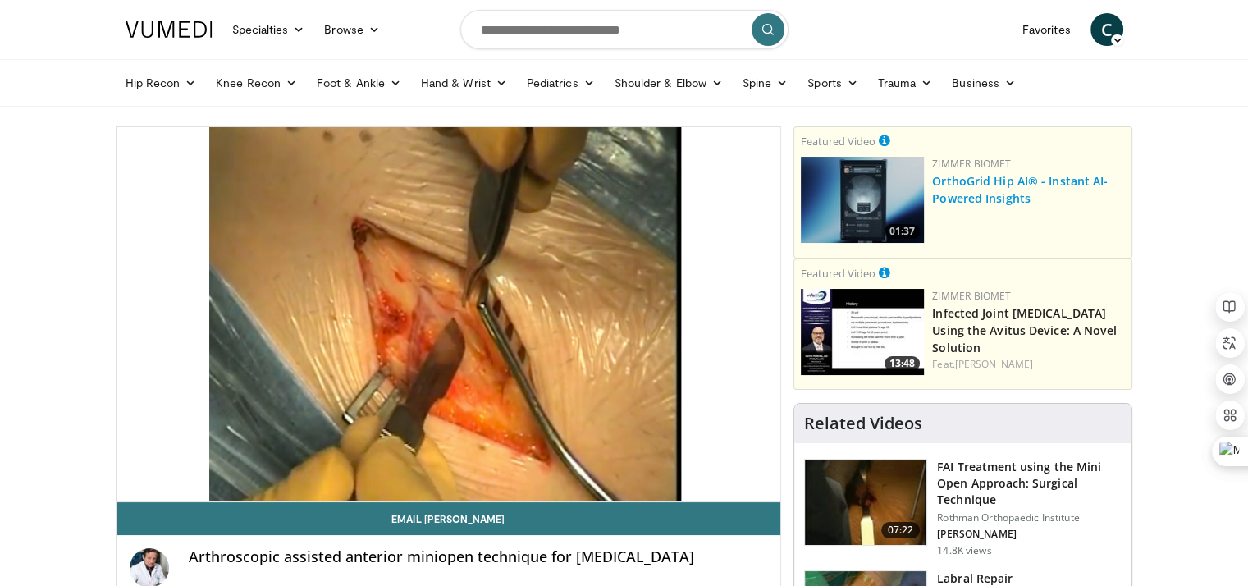
click at [976, 195] on link "OrthoGrid Hip AI® - Instant AI-Powered Insights" at bounding box center [1020, 189] width 176 height 33
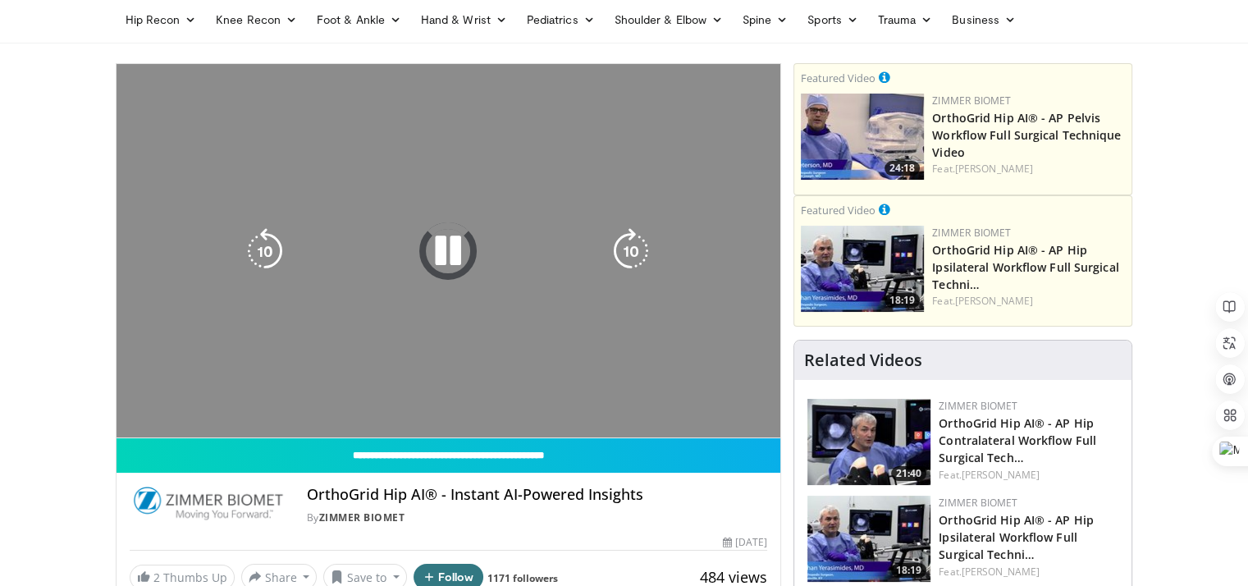
scroll to position [82, 0]
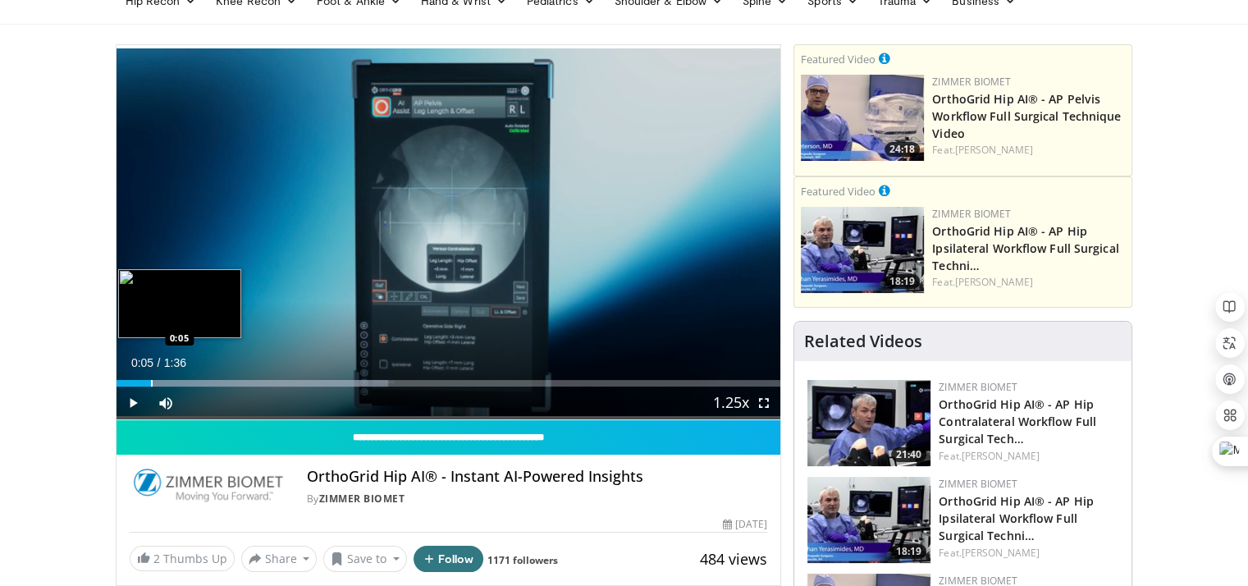
click at [151, 380] on div "Progress Bar" at bounding box center [152, 383] width 2 height 7
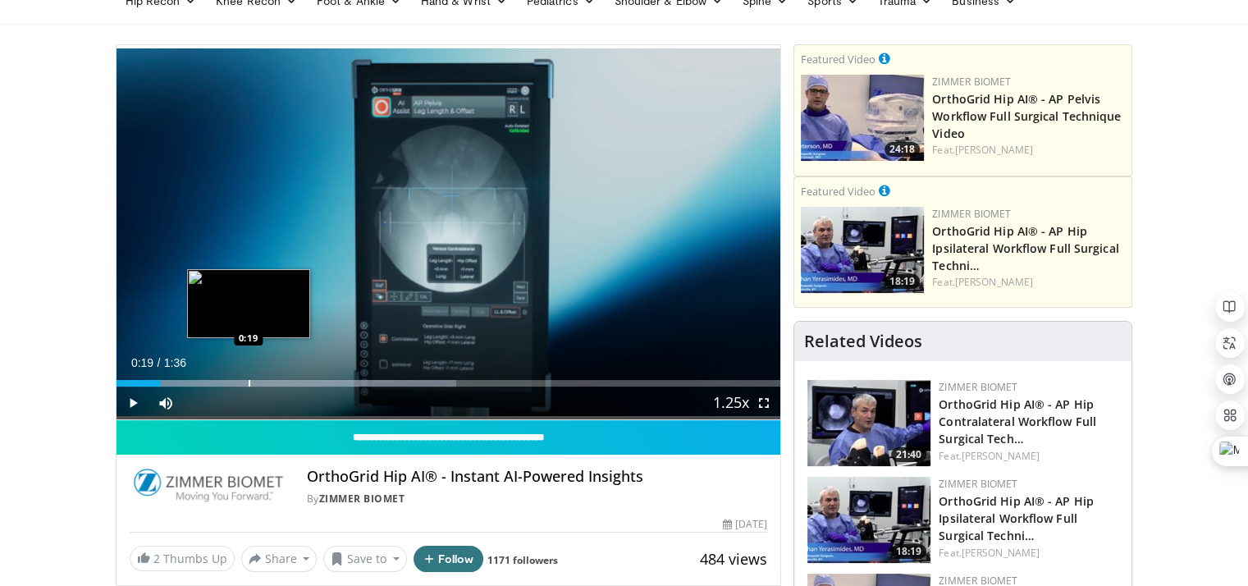
click at [249, 381] on div "Progress Bar" at bounding box center [250, 383] width 2 height 7
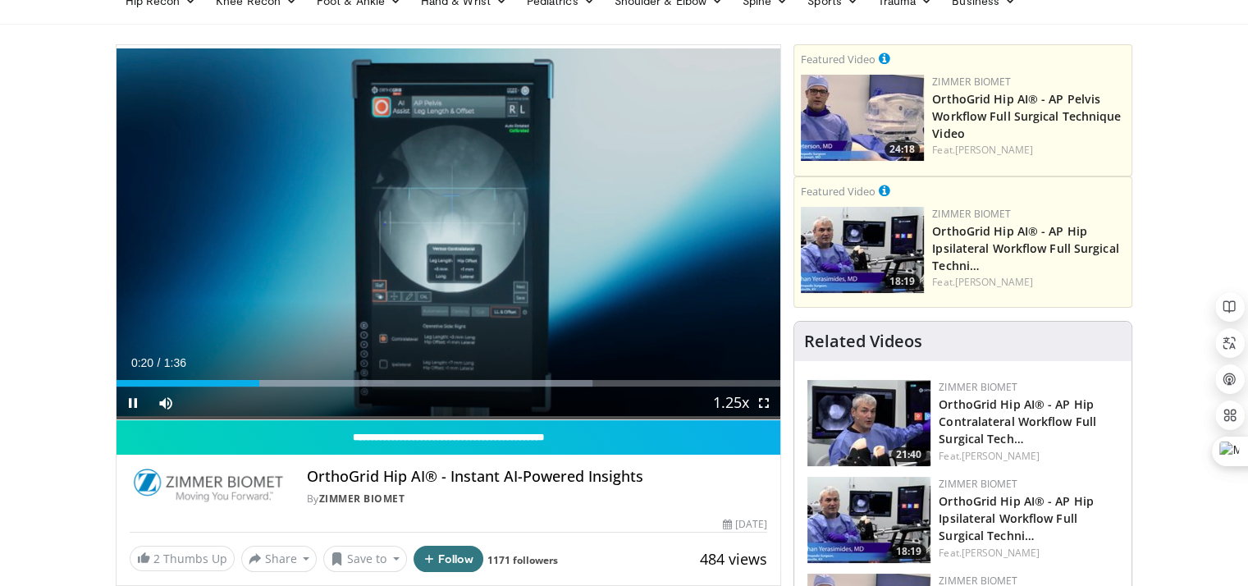
click at [354, 368] on div "Current Time 0:20 / Duration 1:36" at bounding box center [449, 362] width 665 height 15
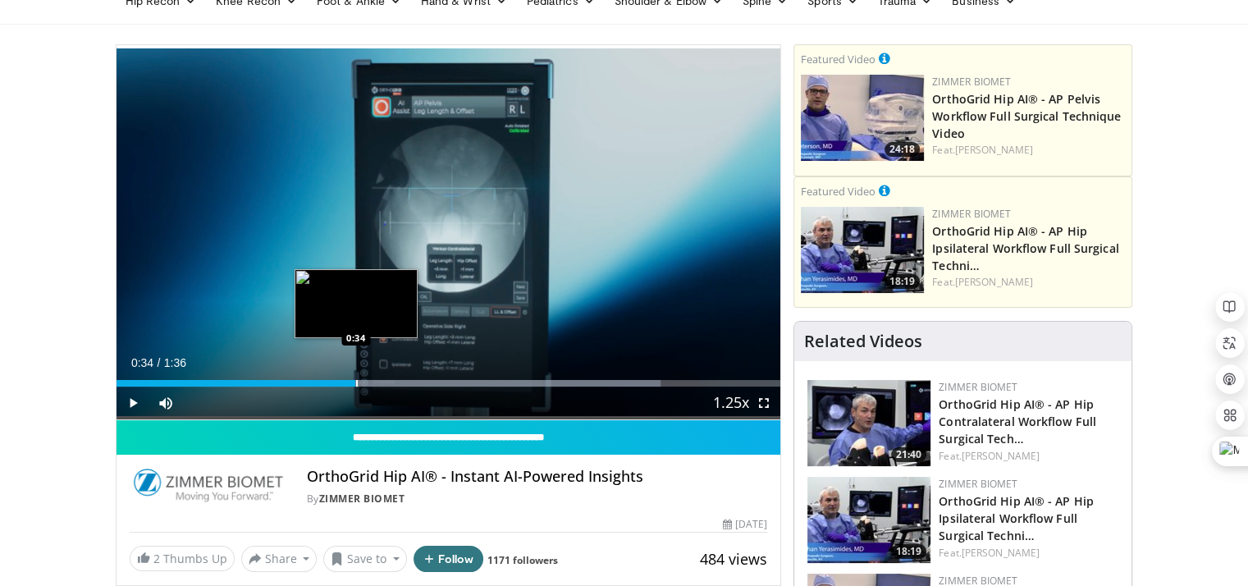
click at [356, 381] on div "Progress Bar" at bounding box center [357, 383] width 2 height 7
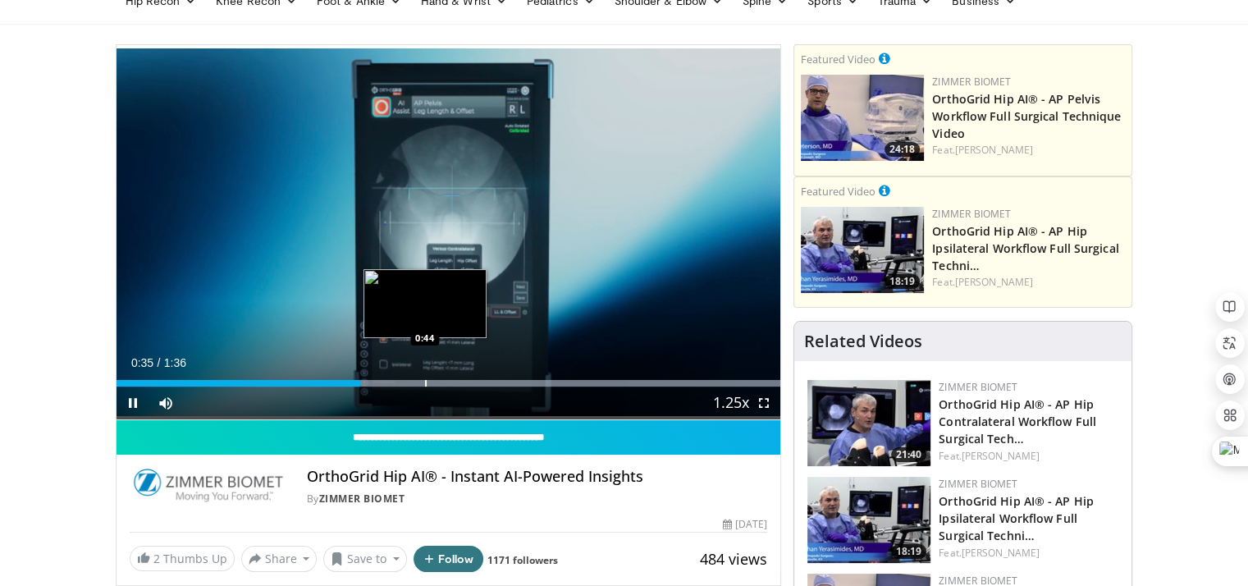
click at [426, 382] on div "Progress Bar" at bounding box center [469, 383] width 623 height 7
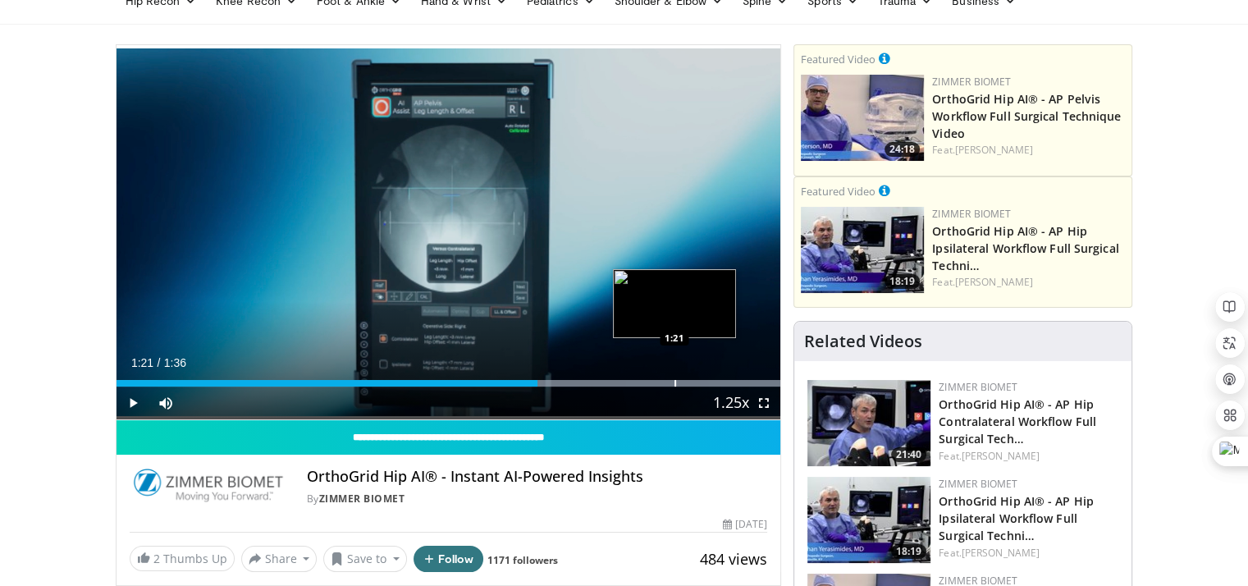
click at [673, 377] on div "Loaded : 100.00% 1:01 1:21" at bounding box center [449, 379] width 665 height 16
